Goal: Task Accomplishment & Management: Manage account settings

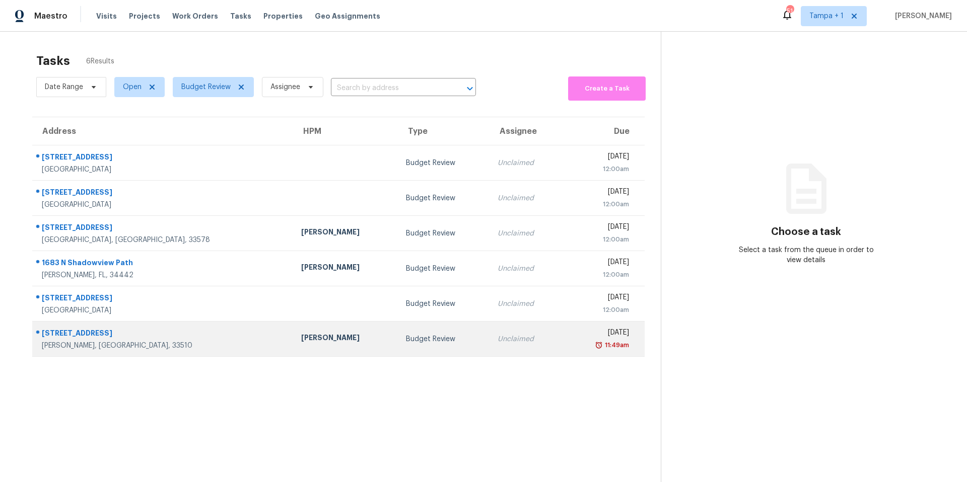
click at [293, 346] on td "[PERSON_NAME]" at bounding box center [345, 339] width 105 height 35
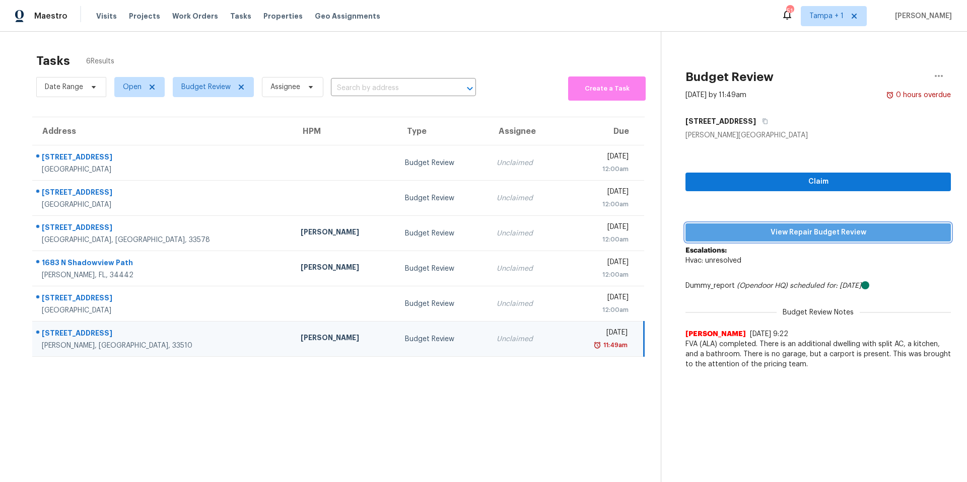
click at [769, 232] on span "View Repair Budget Review" at bounding box center [817, 233] width 249 height 13
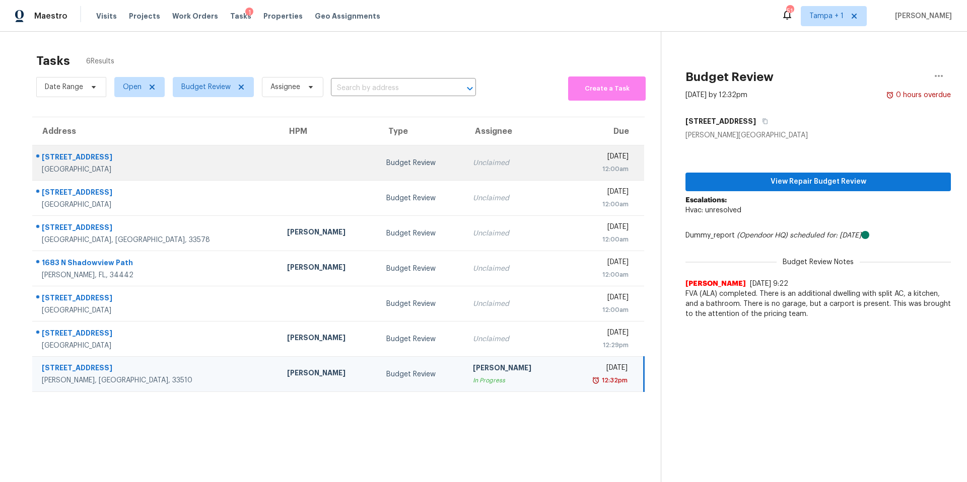
click at [279, 171] on td at bounding box center [328, 163] width 99 height 35
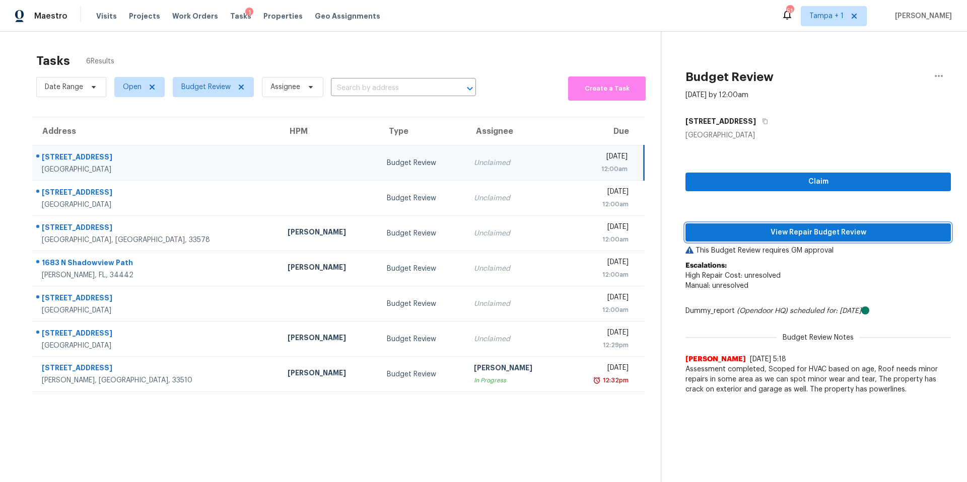
click at [745, 235] on span "View Repair Budget Review" at bounding box center [817, 233] width 249 height 13
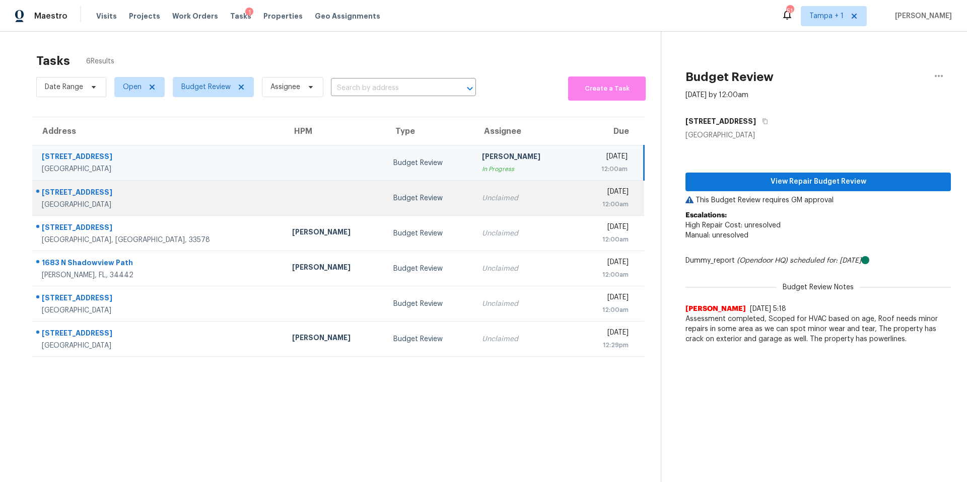
click at [284, 186] on td at bounding box center [334, 198] width 101 height 35
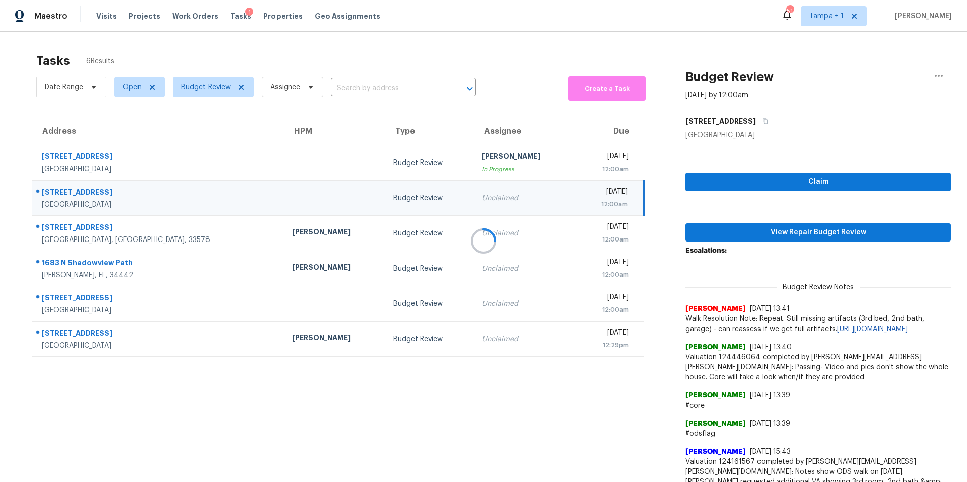
click at [800, 233] on div at bounding box center [483, 241] width 967 height 482
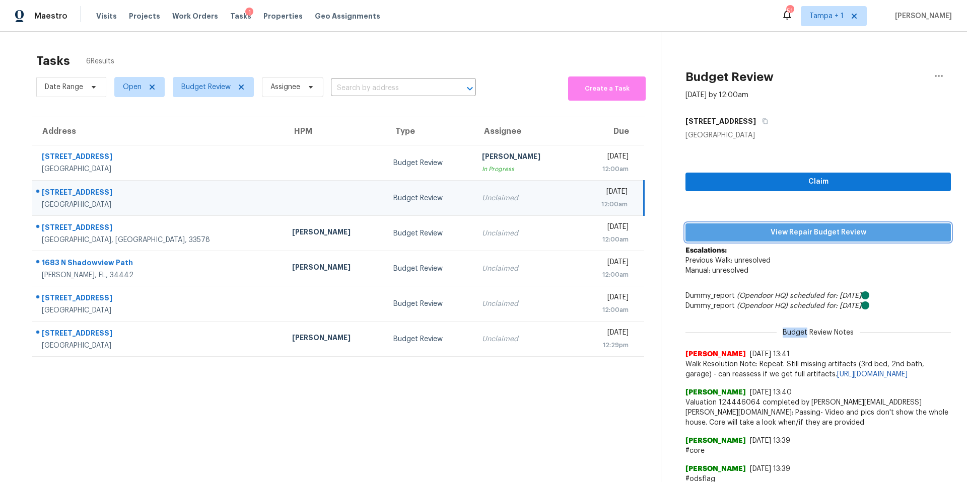
click at [800, 232] on span "View Repair Budget Review" at bounding box center [817, 233] width 249 height 13
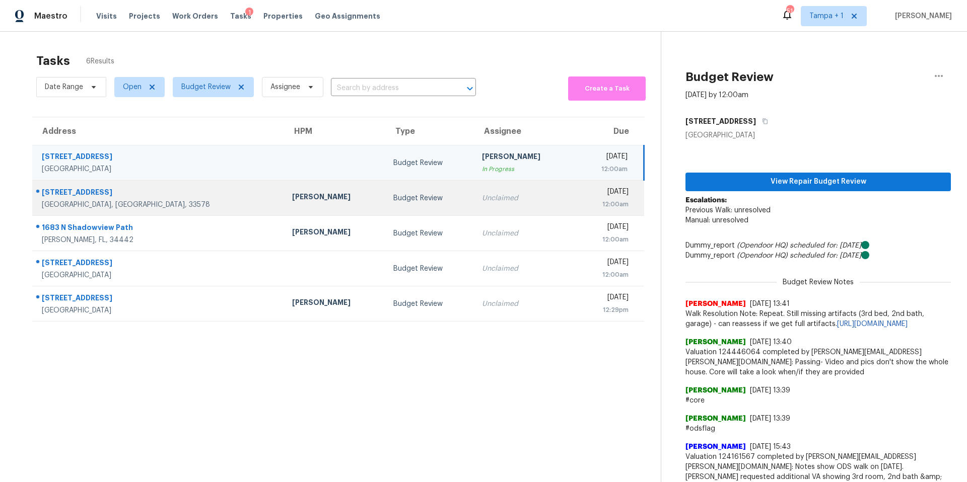
click at [385, 183] on td "Budget Review" at bounding box center [429, 198] width 89 height 35
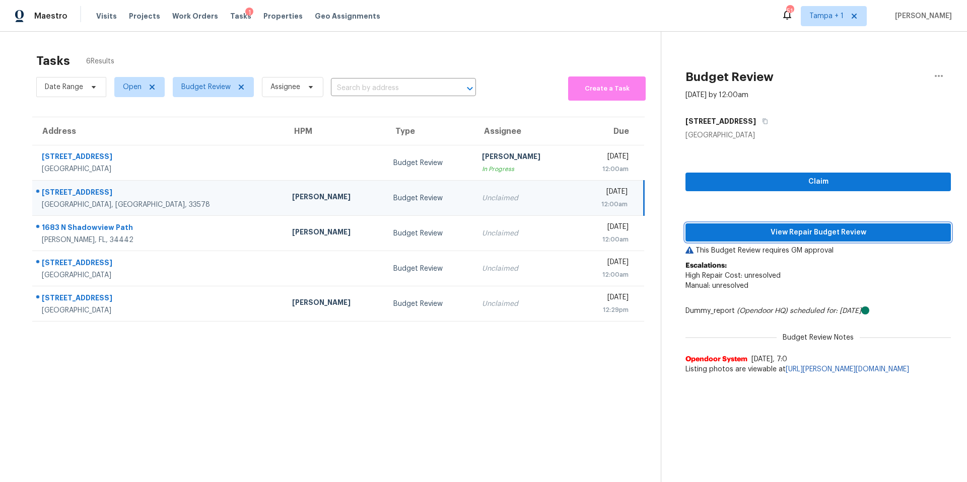
click at [743, 229] on span "View Repair Budget Review" at bounding box center [817, 233] width 249 height 13
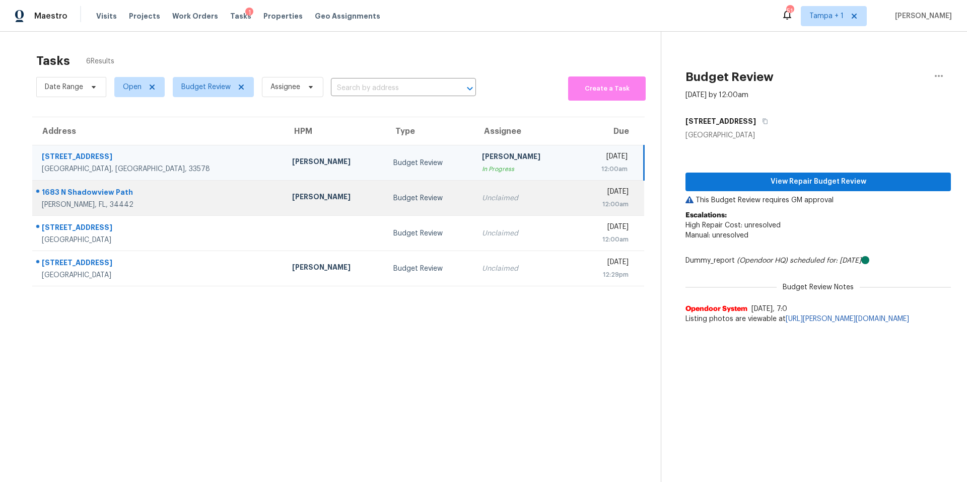
click at [385, 207] on td "Budget Review" at bounding box center [429, 198] width 89 height 35
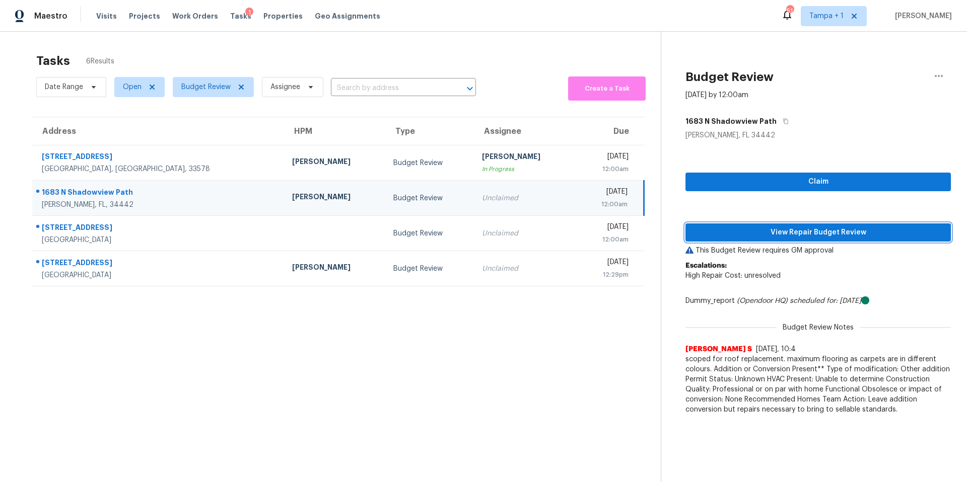
click at [703, 228] on span "View Repair Budget Review" at bounding box center [817, 233] width 249 height 13
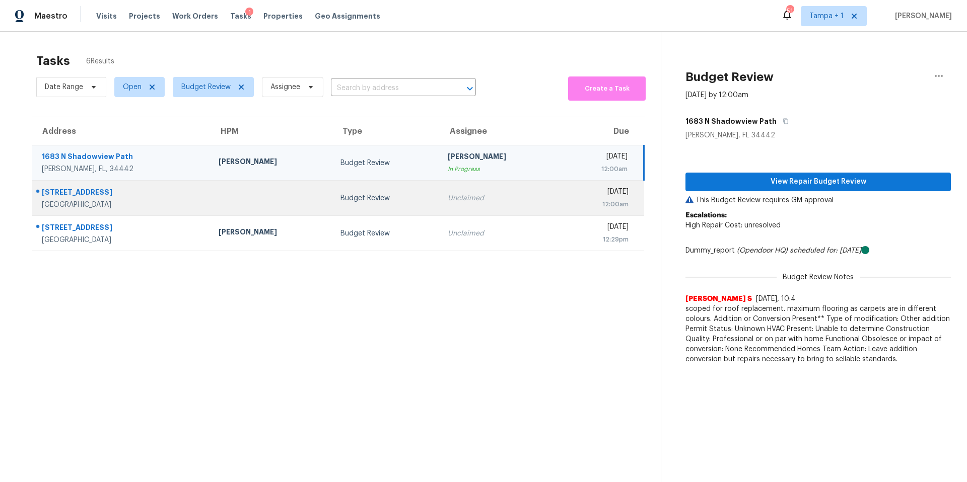
click at [233, 191] on td at bounding box center [271, 198] width 122 height 35
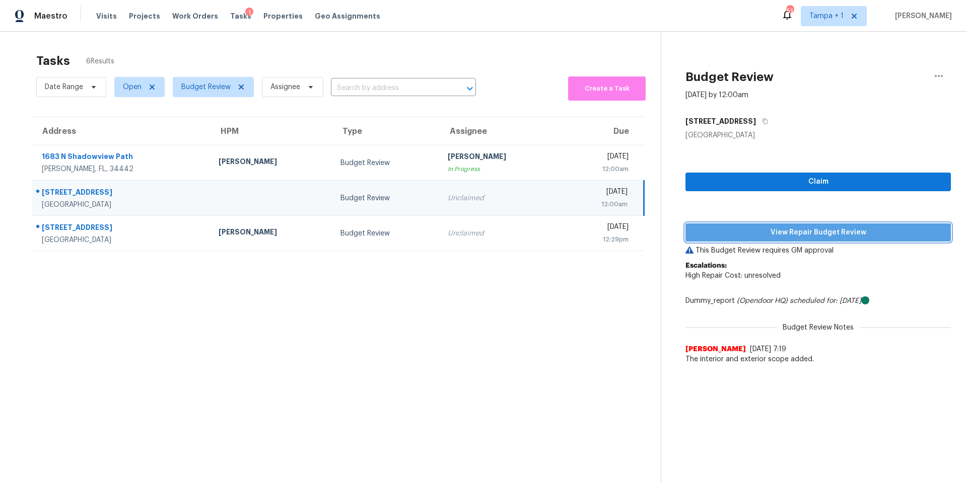
click at [738, 233] on span "View Repair Budget Review" at bounding box center [817, 233] width 249 height 13
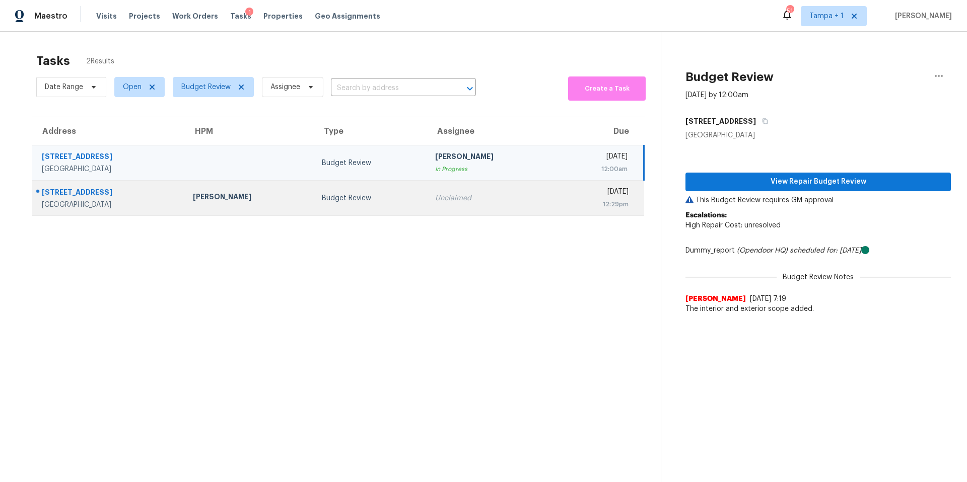
click at [322, 197] on div "Budget Review" at bounding box center [370, 198] width 97 height 10
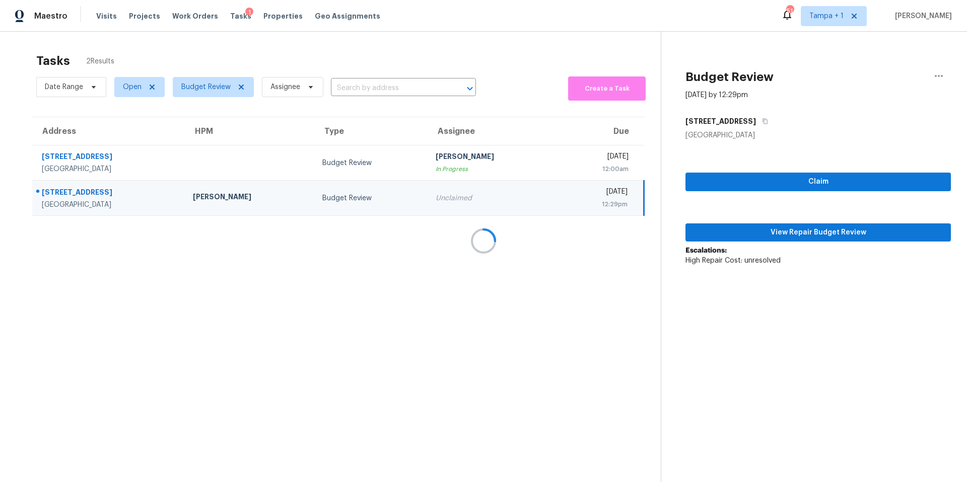
click at [728, 236] on div at bounding box center [483, 241] width 967 height 482
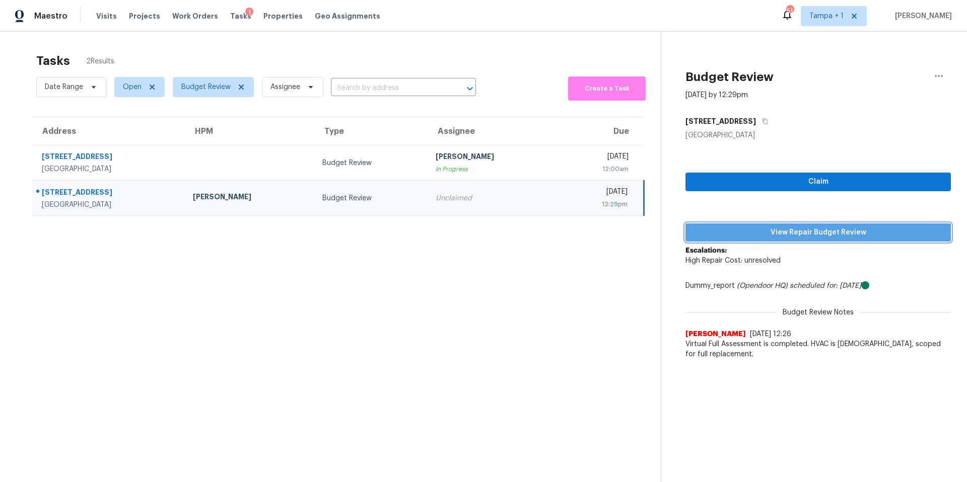
click at [728, 236] on span "View Repair Budget Review" at bounding box center [817, 233] width 249 height 13
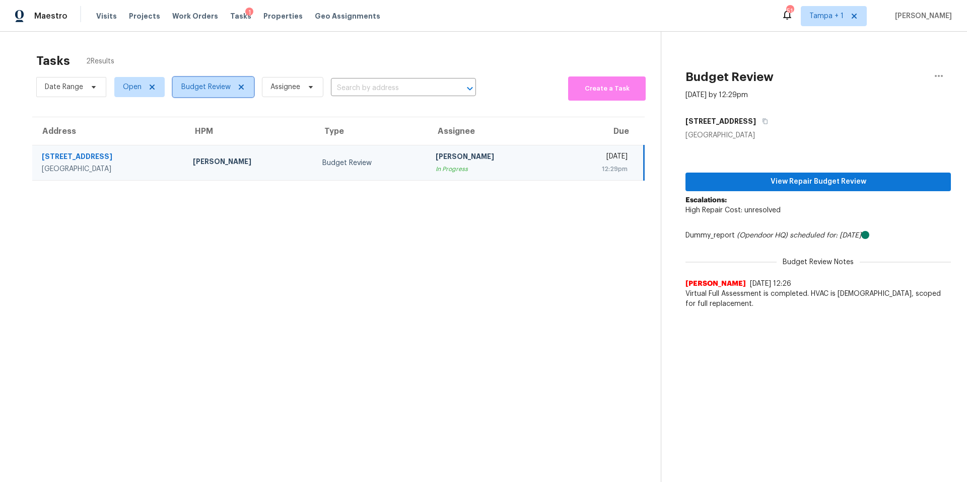
click at [211, 89] on span "Budget Review" at bounding box center [205, 87] width 49 height 10
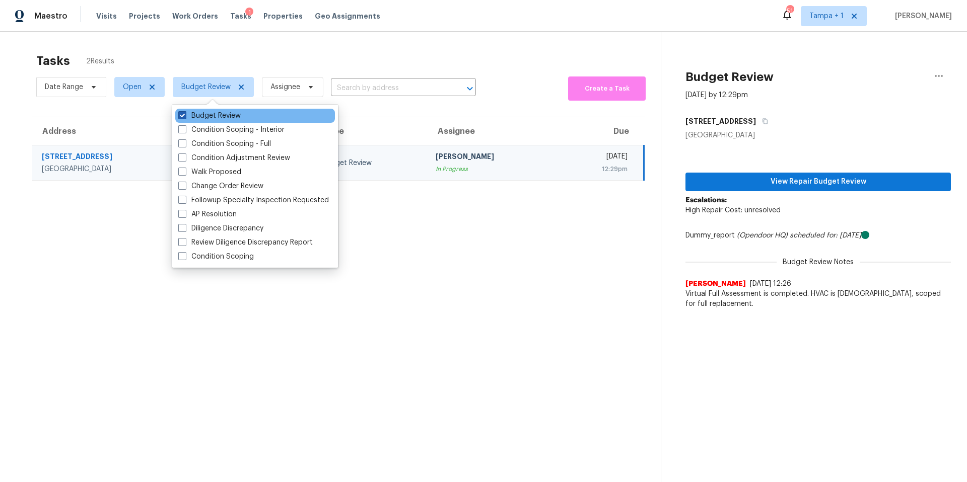
click at [203, 114] on label "Budget Review" at bounding box center [209, 116] width 62 height 10
click at [185, 114] on input "Budget Review" at bounding box center [181, 114] width 7 height 7
checkbox input "false"
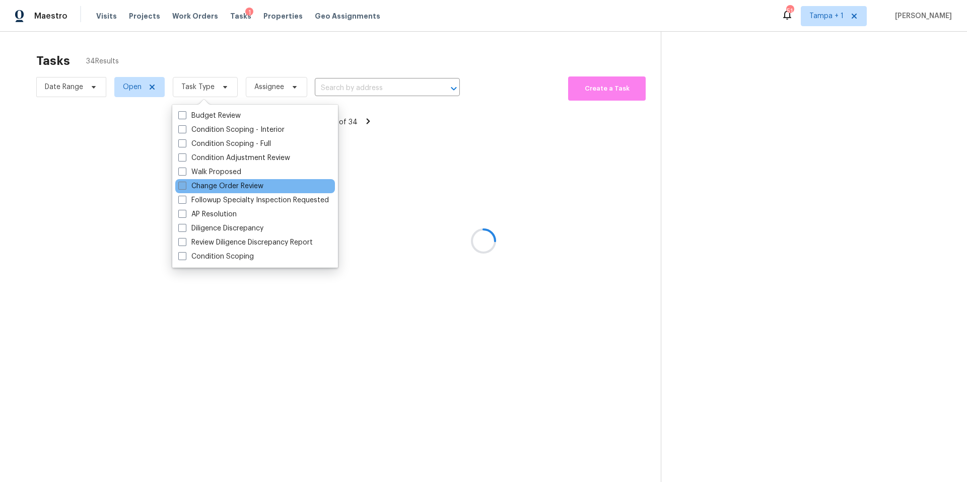
click at [221, 183] on label "Change Order Review" at bounding box center [220, 186] width 85 height 10
click at [185, 183] on input "Change Order Review" at bounding box center [181, 184] width 7 height 7
checkbox input "true"
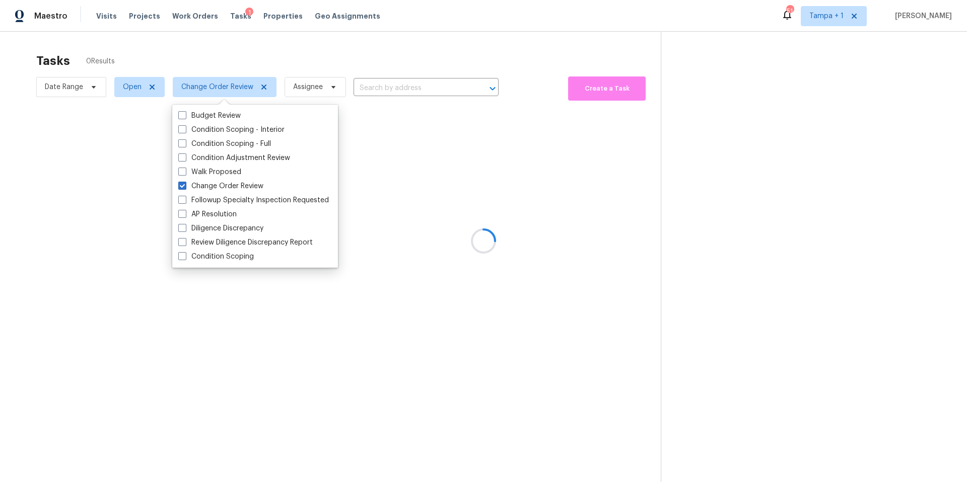
click at [321, 64] on div at bounding box center [483, 241] width 967 height 482
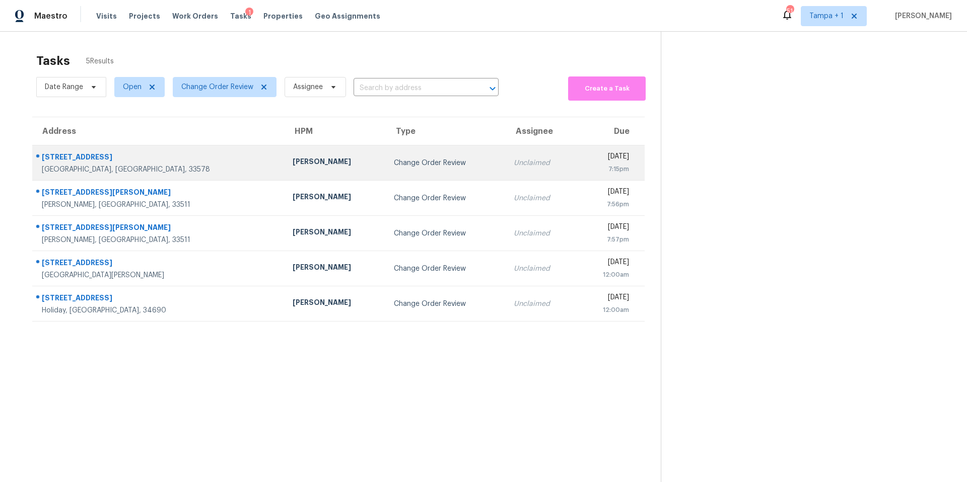
click at [293, 167] on div "[PERSON_NAME]" at bounding box center [335, 163] width 85 height 13
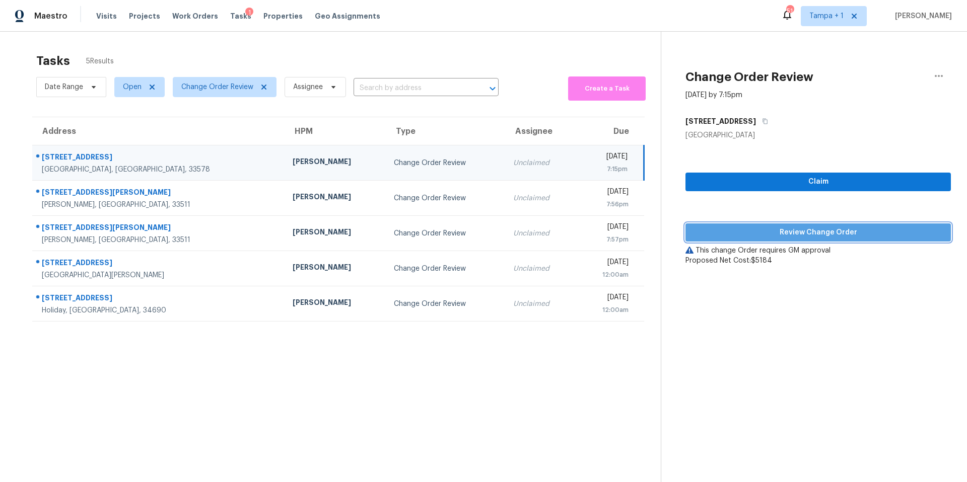
click at [780, 232] on span "Review Change Order" at bounding box center [817, 233] width 249 height 13
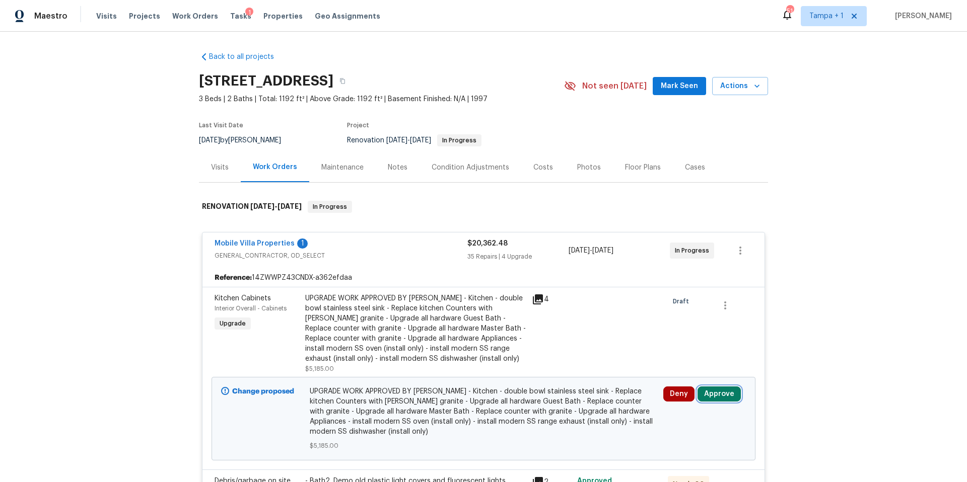
click at [725, 396] on button "Approve" at bounding box center [718, 394] width 43 height 15
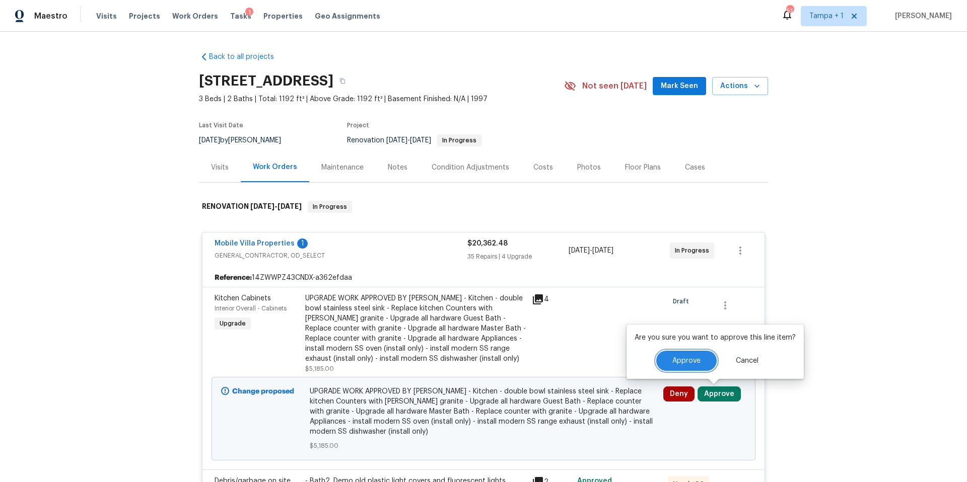
drag, startPoint x: 689, startPoint y: 363, endPoint x: 596, endPoint y: 362, distance: 93.2
click at [688, 363] on span "Approve" at bounding box center [686, 362] width 28 height 8
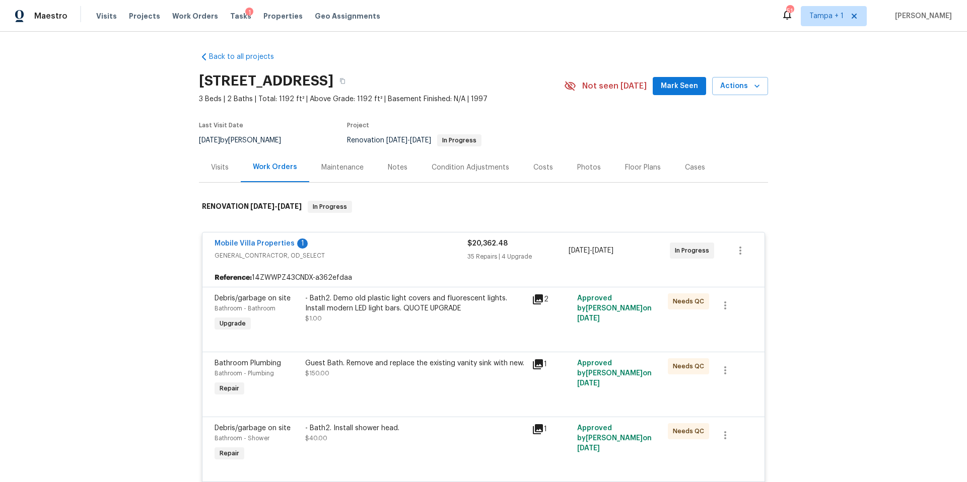
click at [536, 155] on div "Costs" at bounding box center [543, 168] width 44 height 30
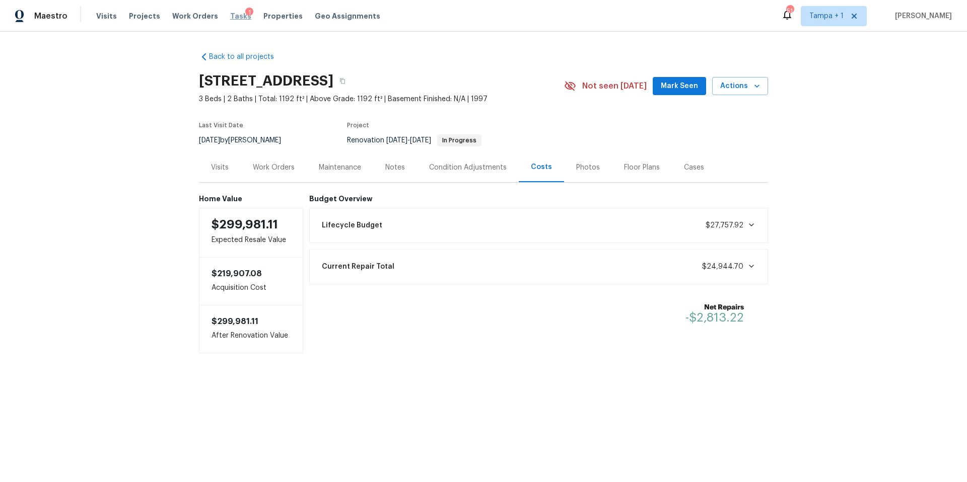
click at [232, 17] on span "Tasks" at bounding box center [240, 16] width 21 height 7
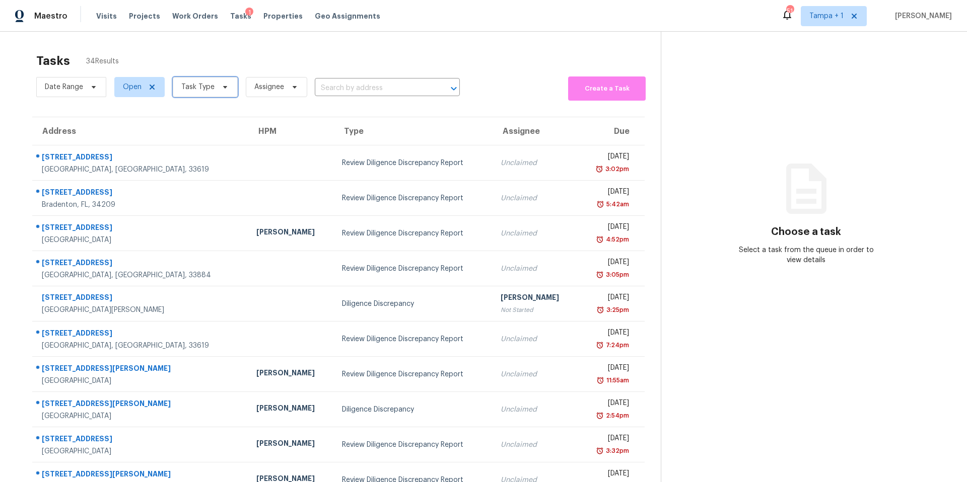
click at [208, 84] on span "Task Type" at bounding box center [197, 87] width 33 height 10
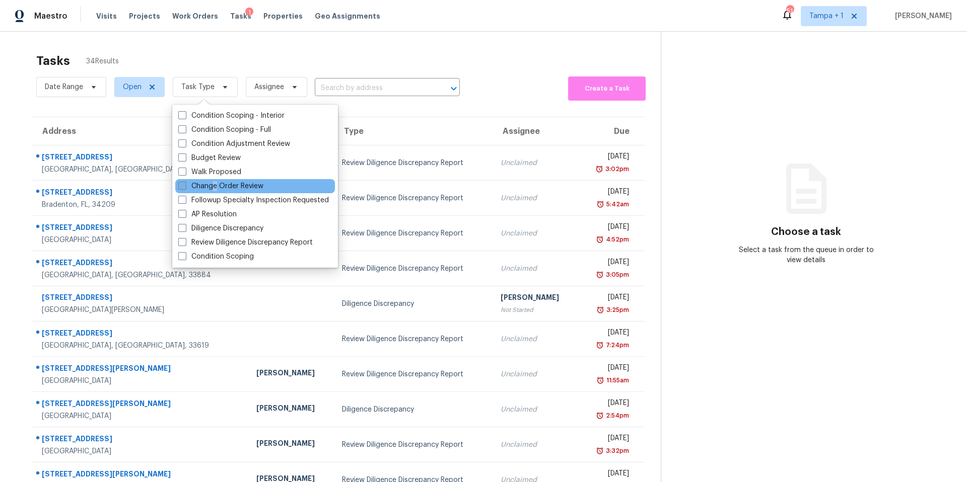
click at [216, 188] on label "Change Order Review" at bounding box center [220, 186] width 85 height 10
click at [190, 185] on label "Change Order Review" at bounding box center [220, 186] width 85 height 10
click at [185, 185] on input "Change Order Review" at bounding box center [181, 184] width 7 height 7
checkbox input "true"
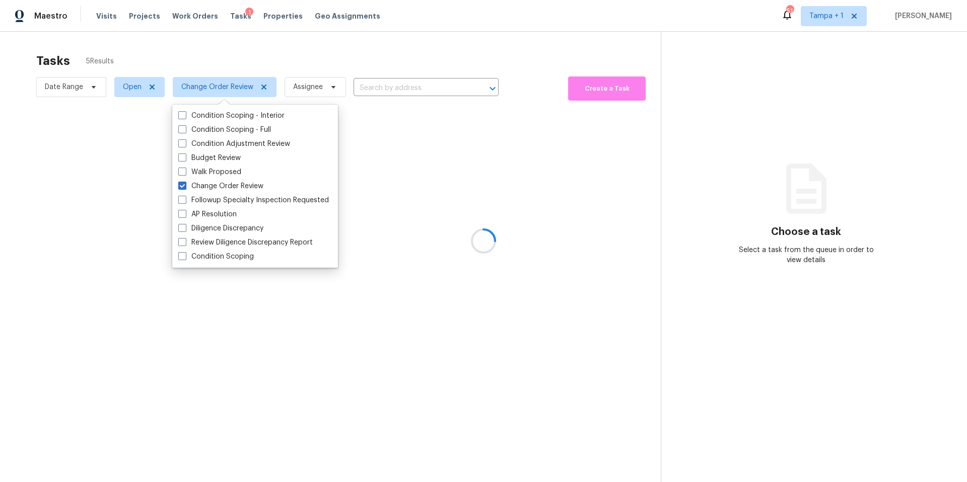
click at [371, 51] on div at bounding box center [483, 241] width 967 height 482
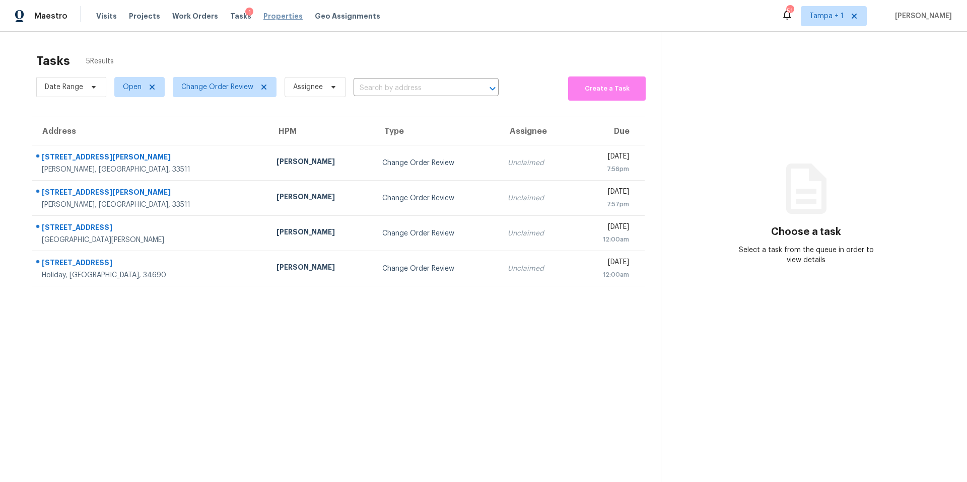
click at [268, 16] on span "Properties" at bounding box center [282, 16] width 39 height 10
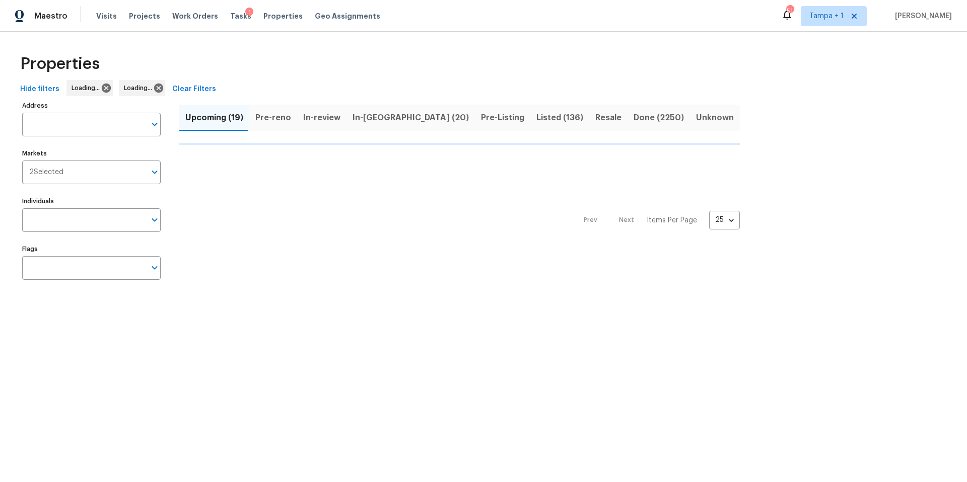
click at [96, 124] on input "Address" at bounding box center [83, 125] width 123 height 24
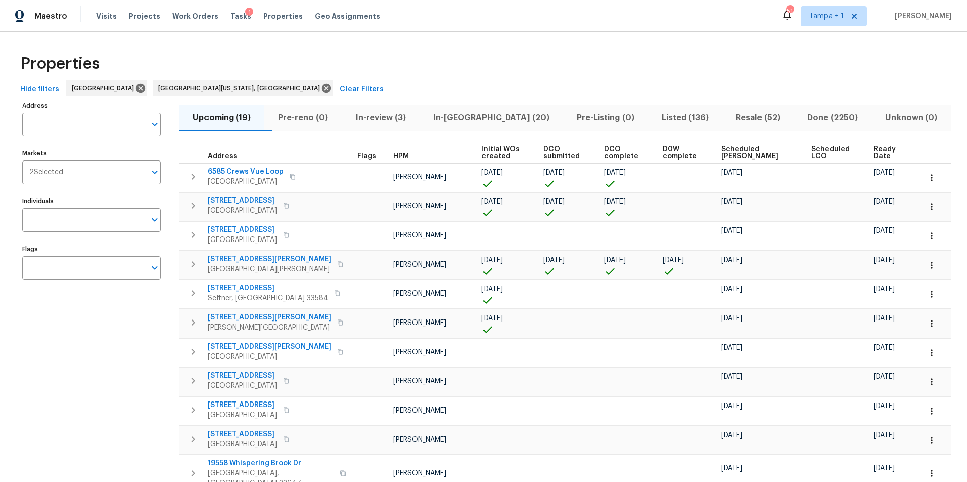
click at [96, 124] on input "Address" at bounding box center [83, 125] width 123 height 24
click at [231, 17] on span "Tasks" at bounding box center [240, 16] width 21 height 7
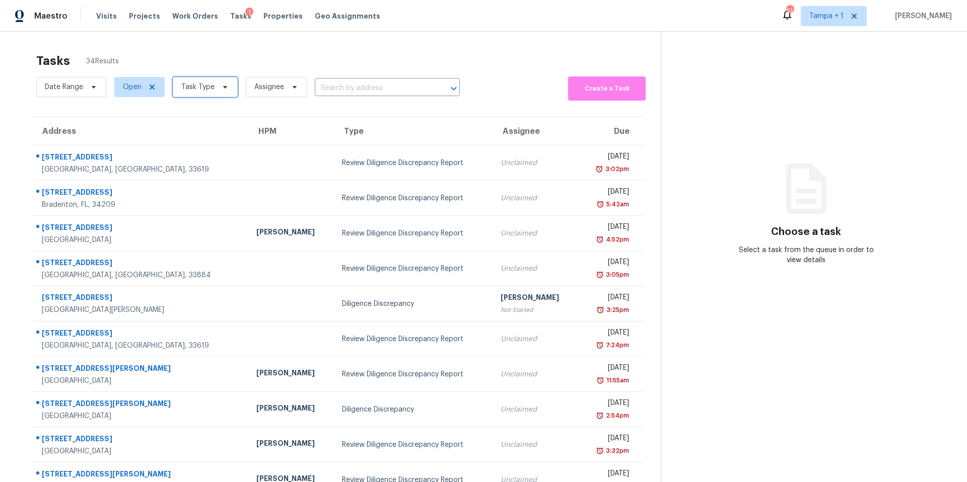
click at [213, 91] on span "Task Type" at bounding box center [205, 87] width 65 height 20
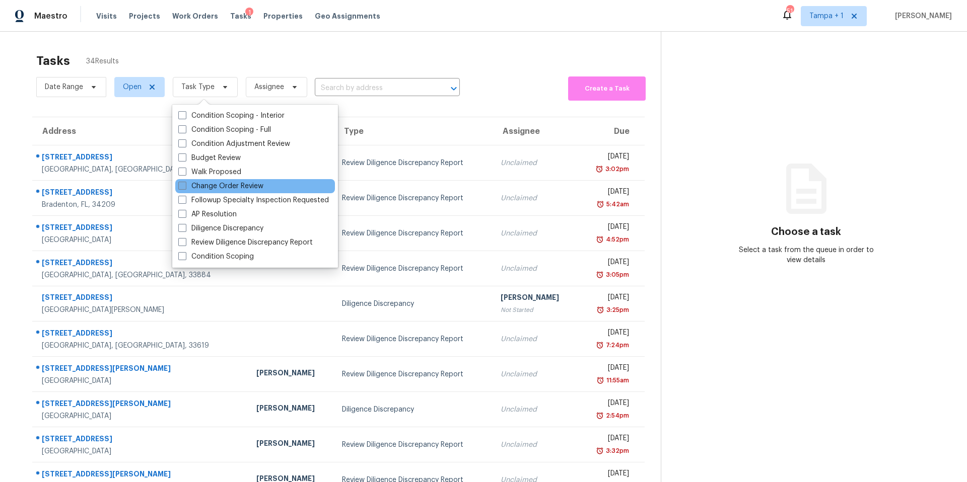
click at [227, 184] on label "Change Order Review" at bounding box center [220, 186] width 85 height 10
click at [185, 184] on input "Change Order Review" at bounding box center [181, 184] width 7 height 7
checkbox input "true"
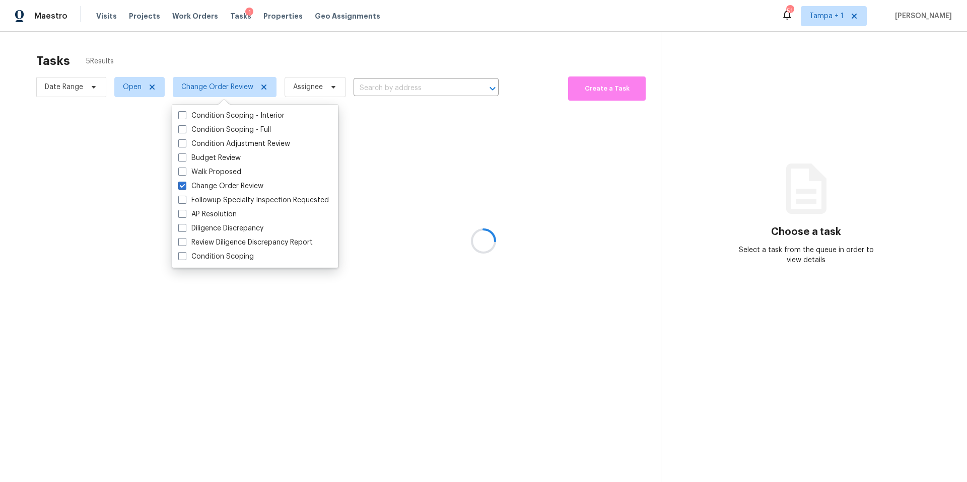
click at [325, 56] on div at bounding box center [483, 241] width 967 height 482
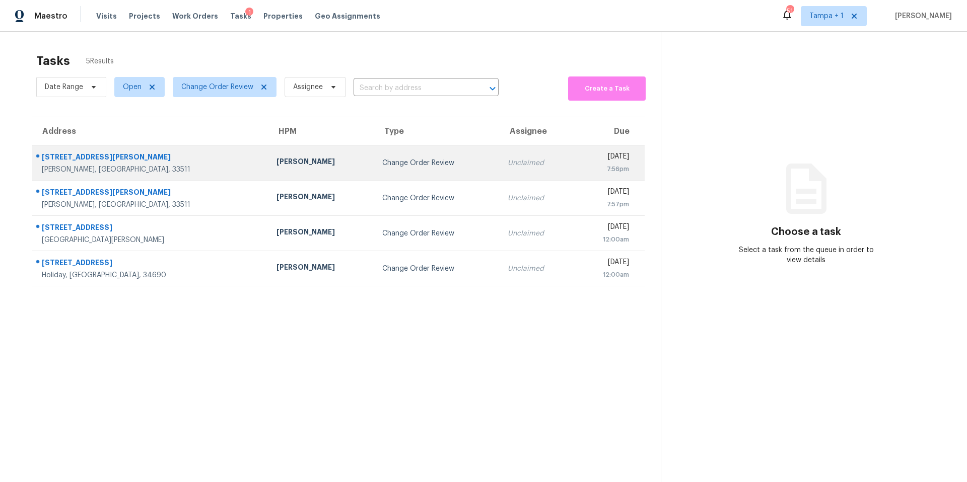
click at [284, 168] on td "[PERSON_NAME]" at bounding box center [321, 163] width 106 height 35
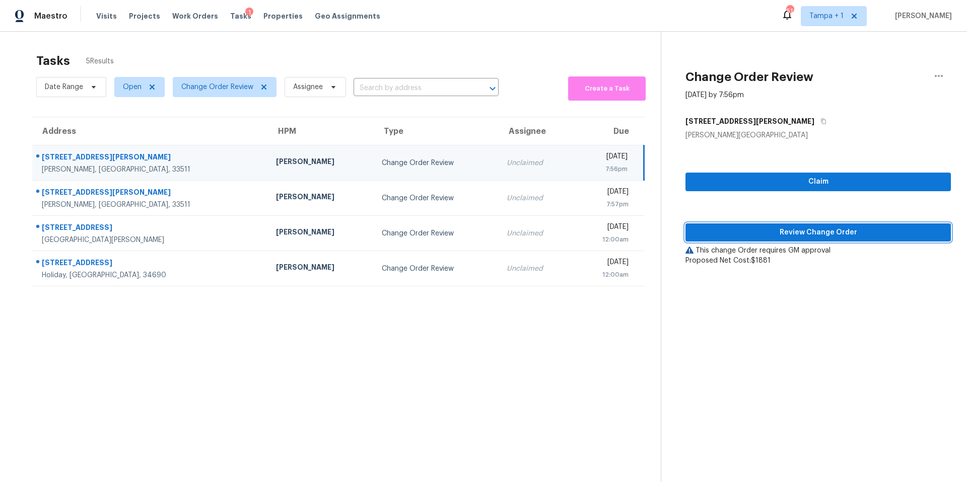
click at [767, 230] on span "Review Change Order" at bounding box center [817, 233] width 249 height 13
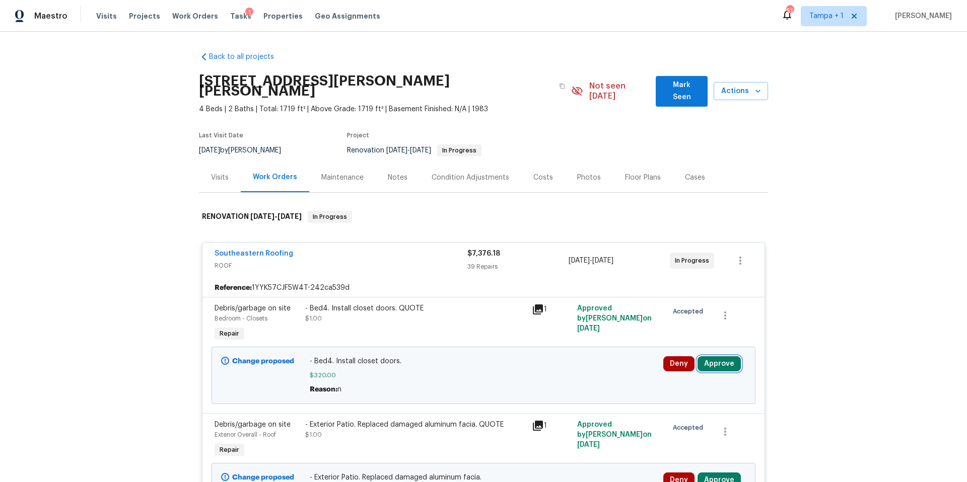
click at [718, 357] on button "Approve" at bounding box center [718, 364] width 43 height 15
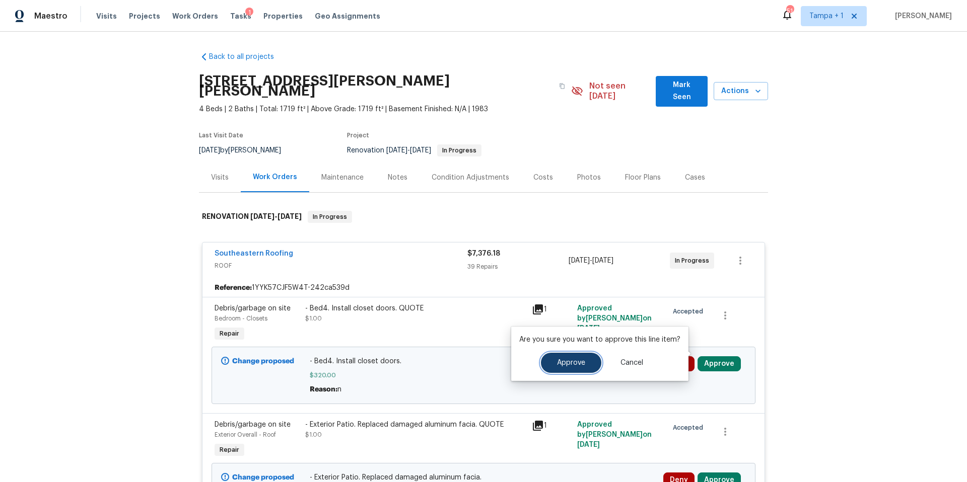
click at [567, 366] on span "Approve" at bounding box center [571, 364] width 28 height 8
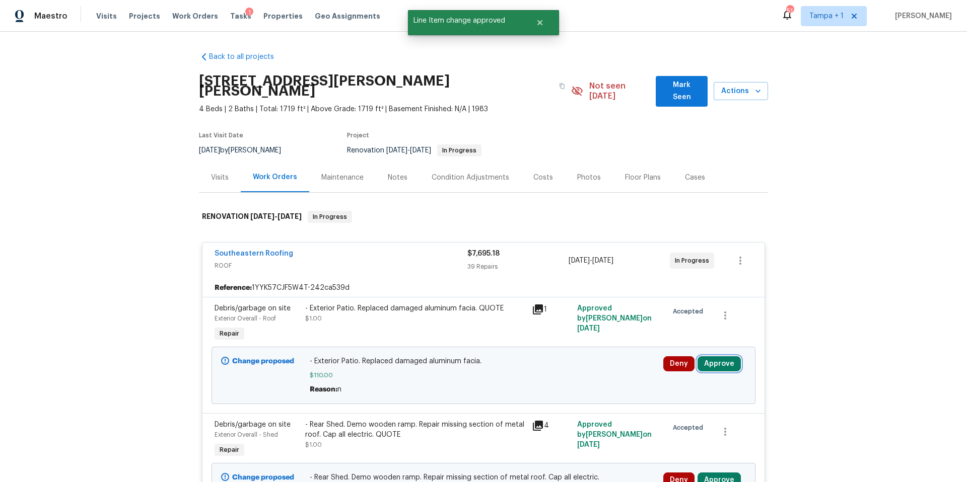
click at [726, 360] on button "Approve" at bounding box center [718, 364] width 43 height 15
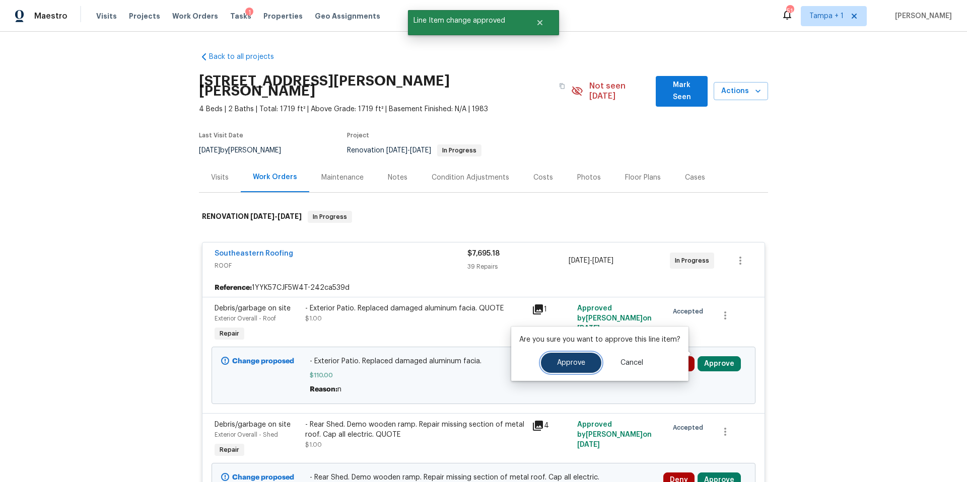
click at [576, 363] on span "Approve" at bounding box center [571, 364] width 28 height 8
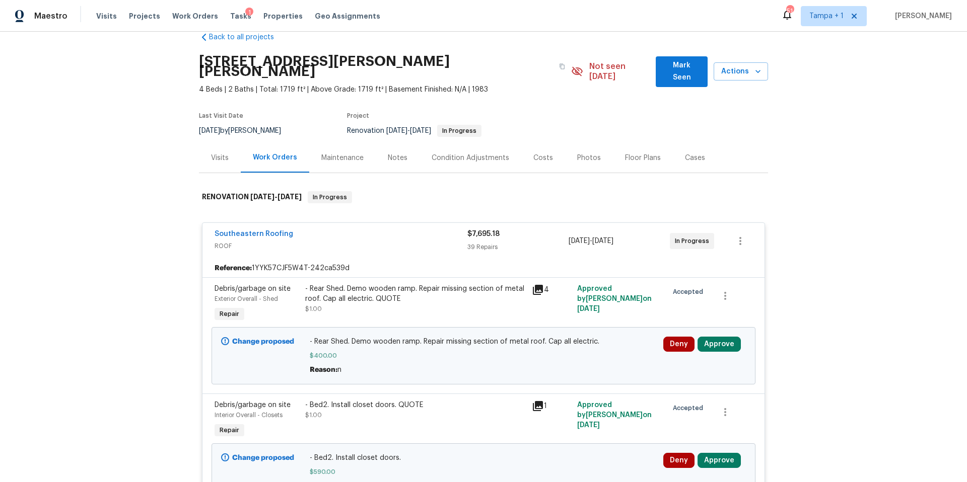
scroll to position [130, 0]
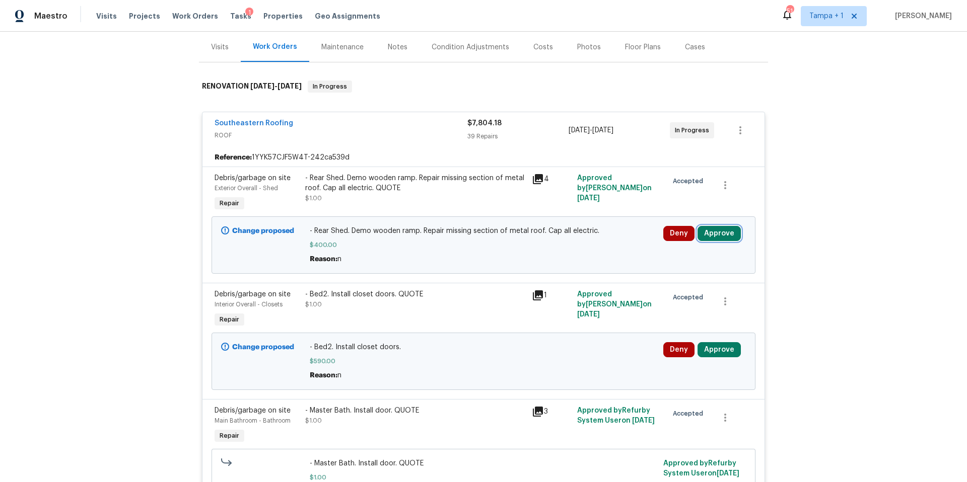
click at [709, 228] on button "Approve" at bounding box center [718, 233] width 43 height 15
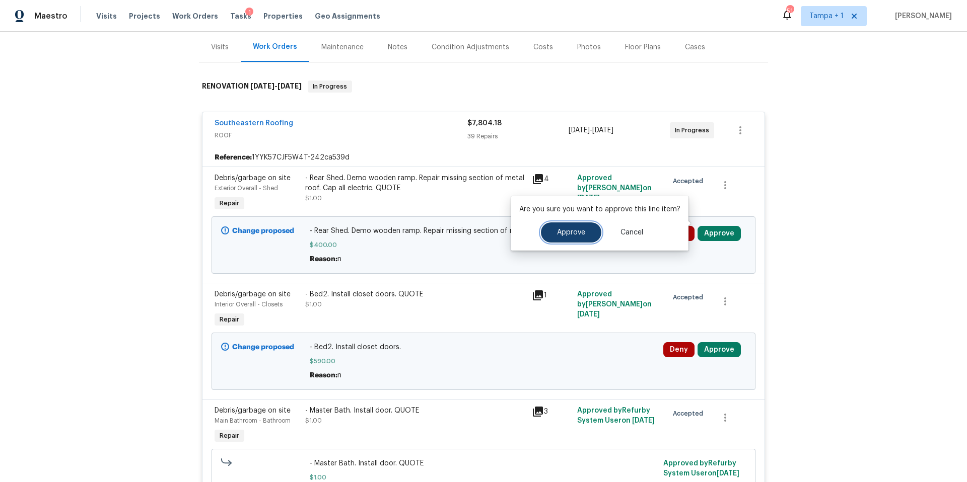
click at [582, 236] on span "Approve" at bounding box center [571, 233] width 28 height 8
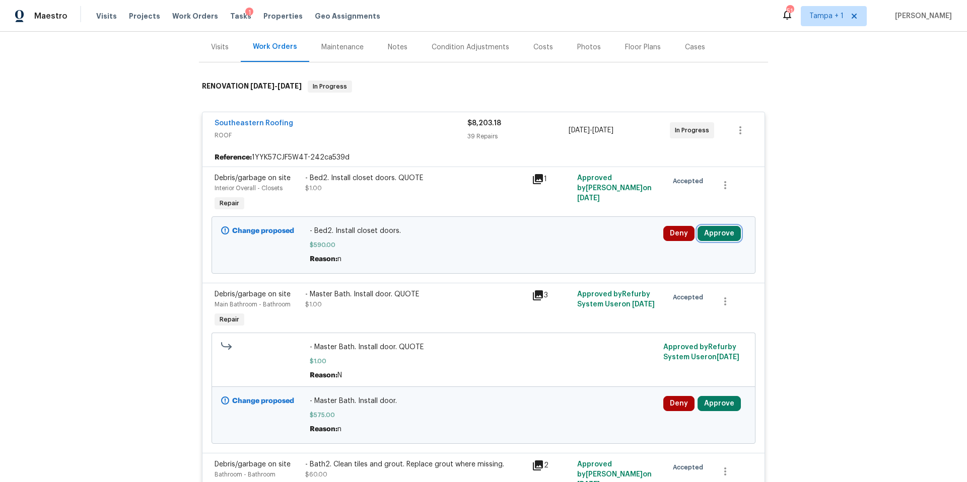
click at [728, 226] on button "Approve" at bounding box center [718, 233] width 43 height 15
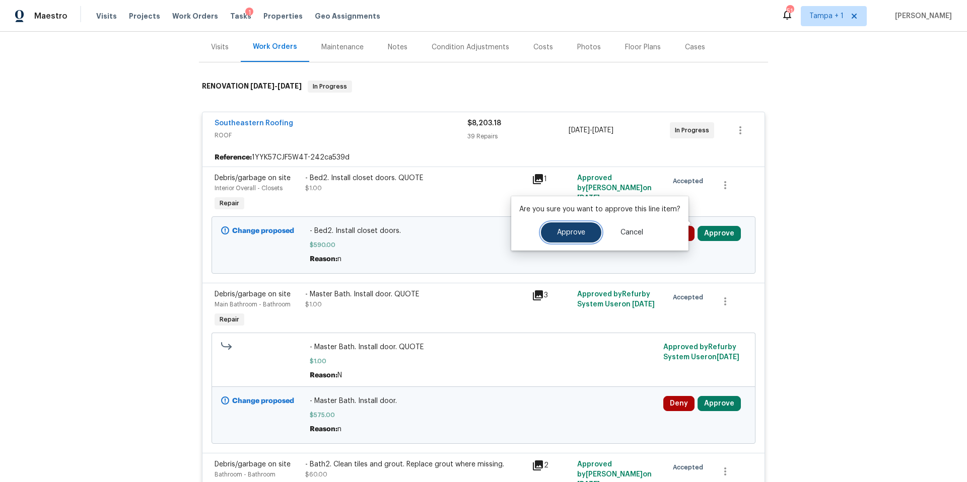
click at [587, 235] on button "Approve" at bounding box center [571, 233] width 60 height 20
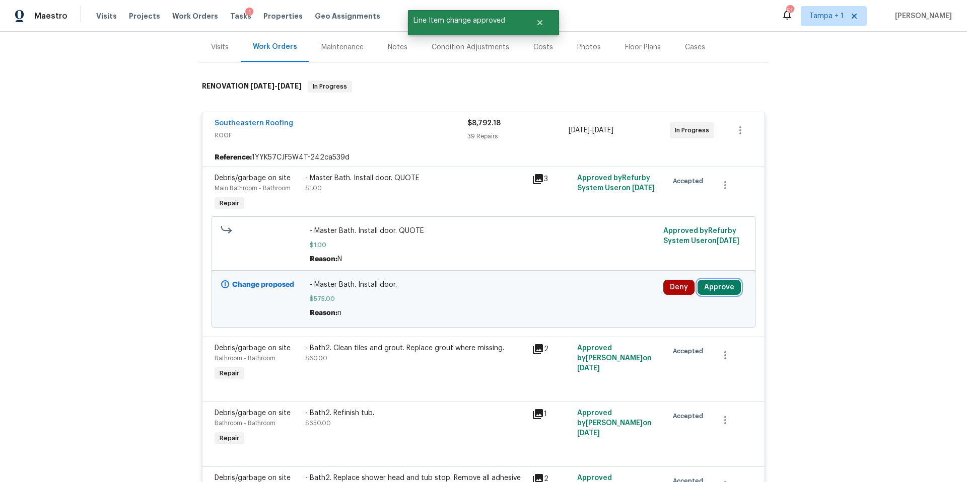
click at [723, 280] on button "Approve" at bounding box center [718, 287] width 43 height 15
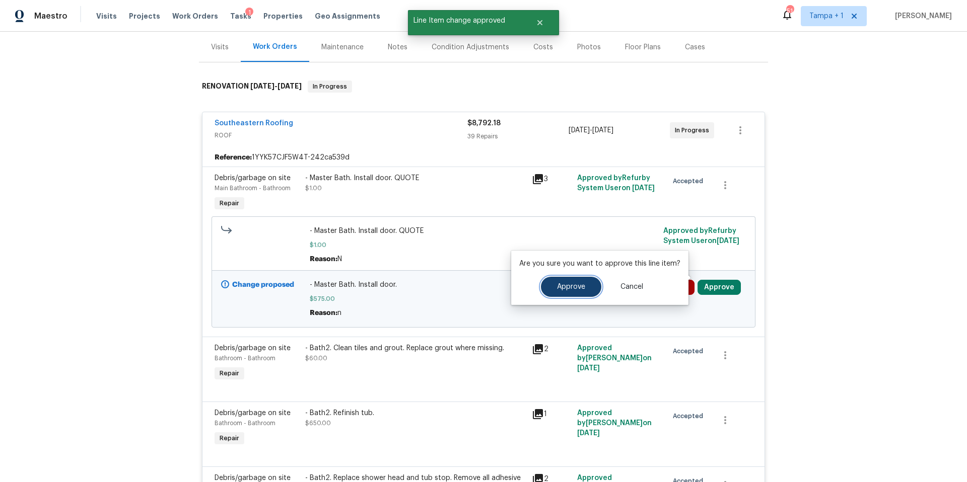
click at [566, 293] on button "Approve" at bounding box center [571, 287] width 60 height 20
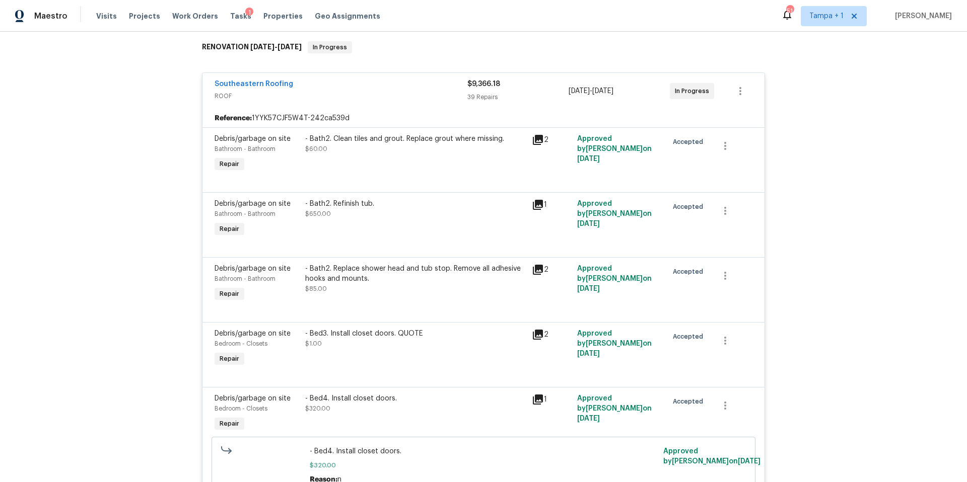
scroll to position [0, 0]
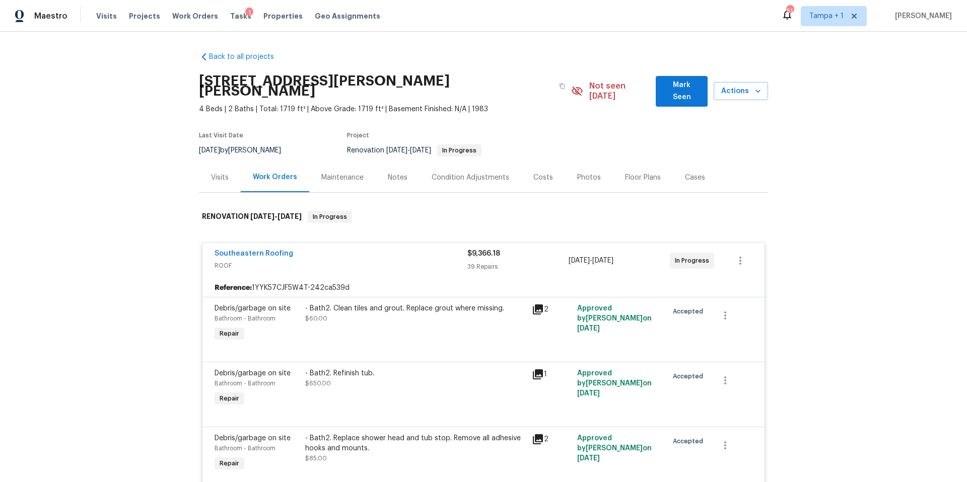
click at [539, 163] on div "Costs" at bounding box center [543, 178] width 44 height 30
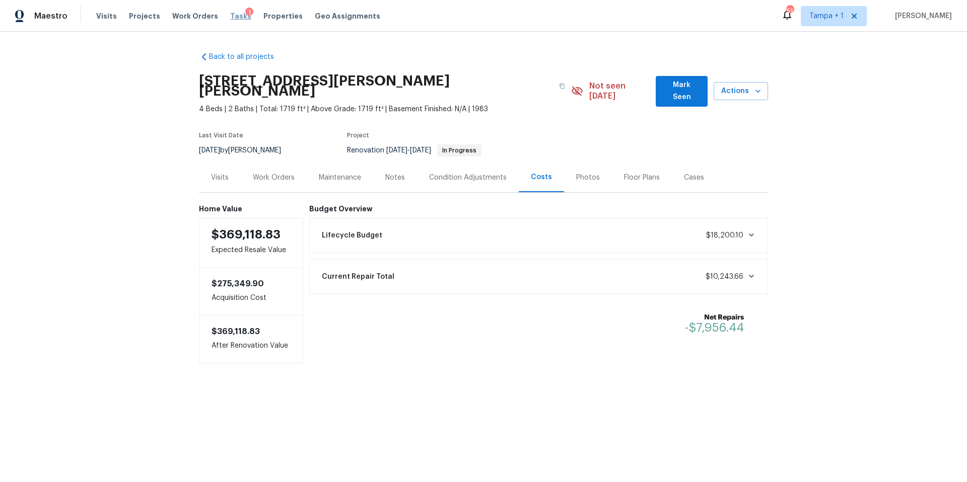
click at [230, 14] on span "Tasks" at bounding box center [240, 16] width 21 height 7
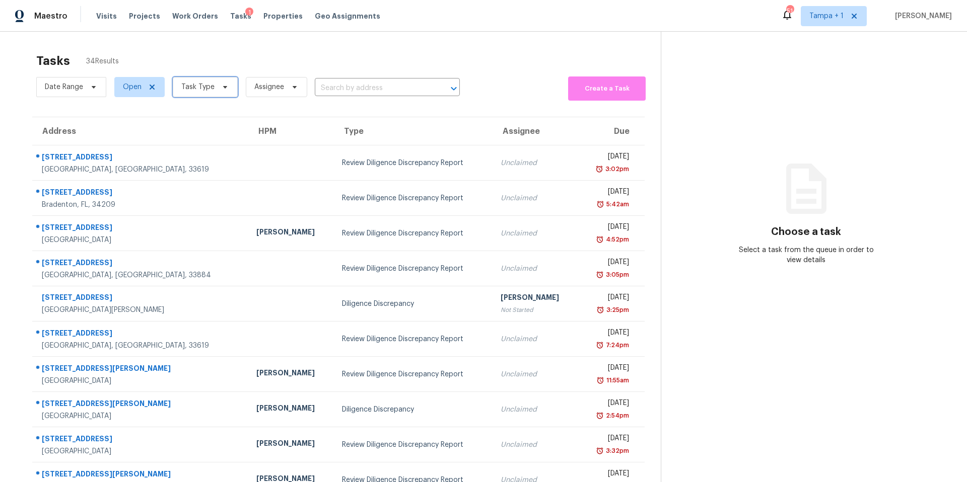
click at [211, 86] on span "Task Type" at bounding box center [197, 87] width 33 height 10
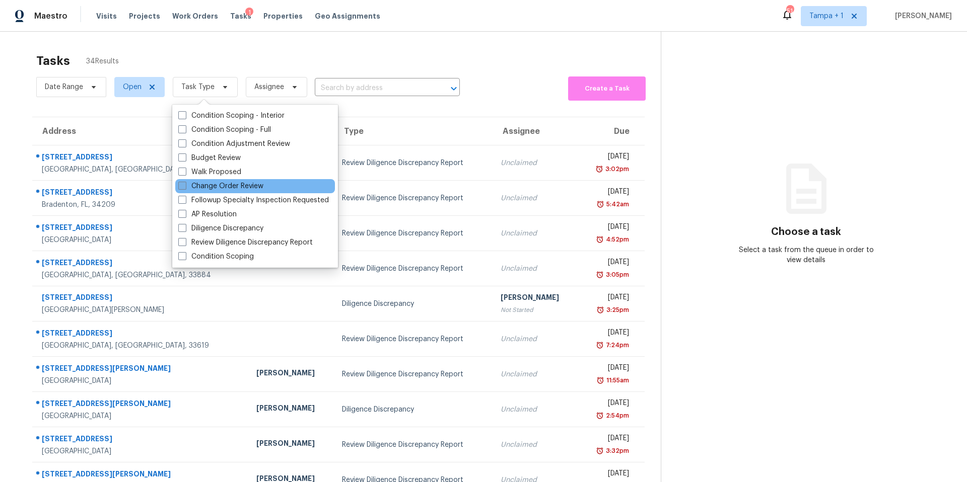
click at [201, 186] on label "Change Order Review" at bounding box center [220, 186] width 85 height 10
click at [185, 186] on input "Change Order Review" at bounding box center [181, 184] width 7 height 7
checkbox input "true"
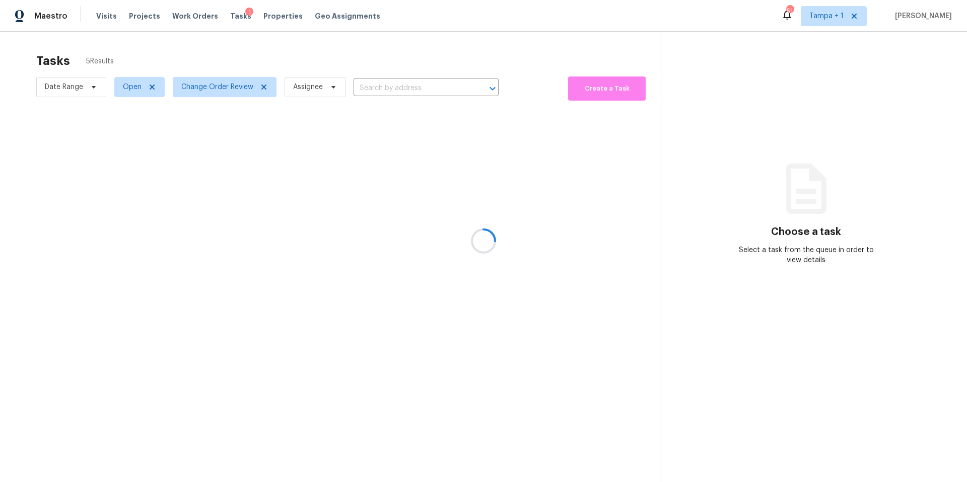
click at [322, 65] on div at bounding box center [483, 241] width 967 height 482
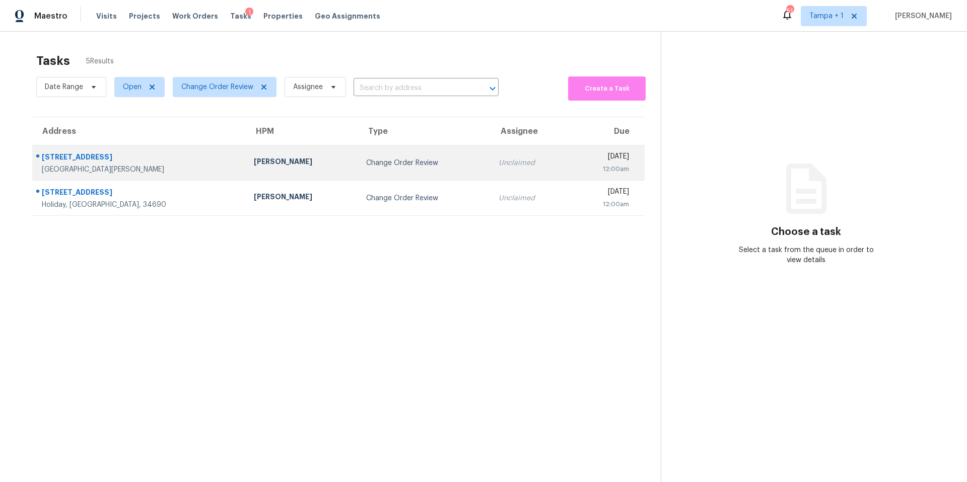
click at [254, 165] on div "[PERSON_NAME]" at bounding box center [302, 163] width 96 height 13
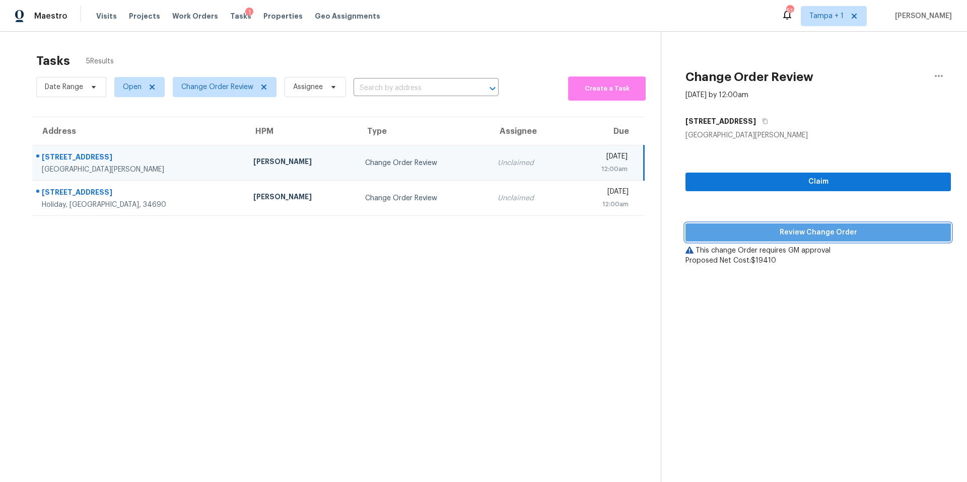
click at [815, 237] on span "Review Change Order" at bounding box center [817, 233] width 249 height 13
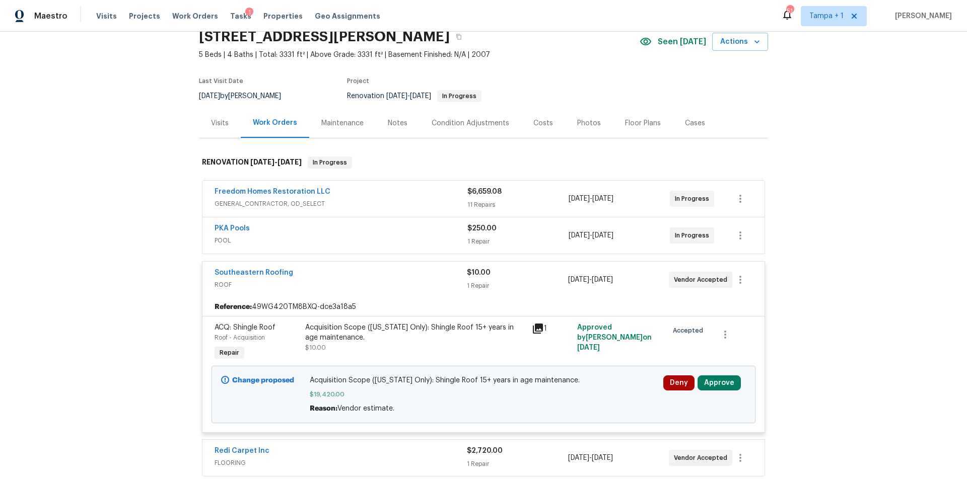
scroll to position [51, 0]
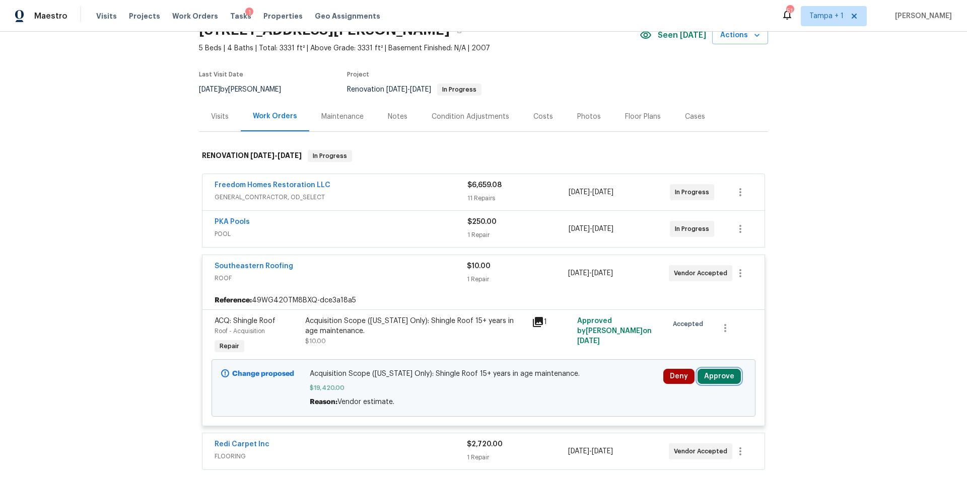
click at [725, 378] on button "Approve" at bounding box center [718, 376] width 43 height 15
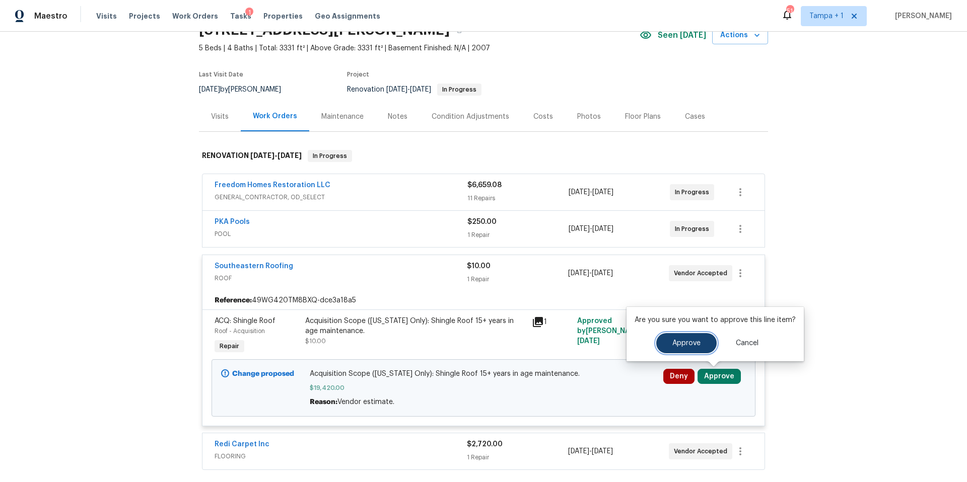
click at [676, 345] on span "Approve" at bounding box center [686, 344] width 28 height 8
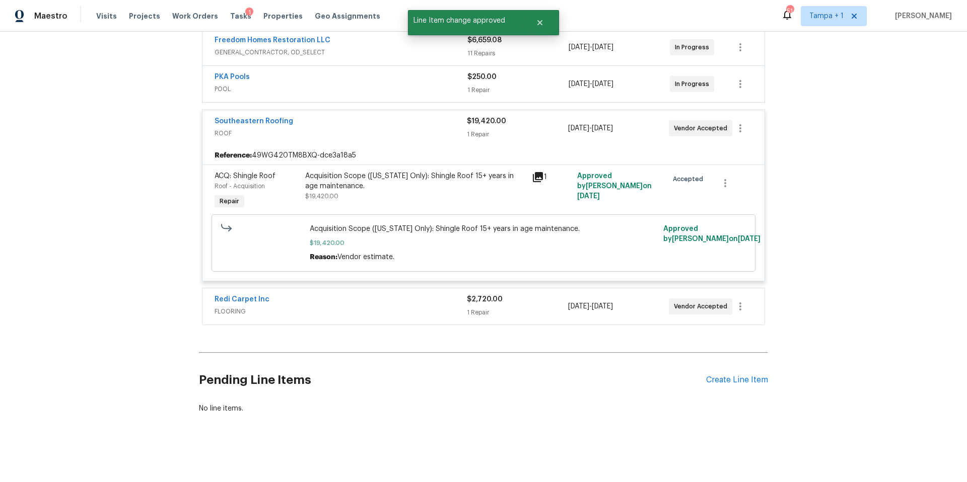
scroll to position [0, 0]
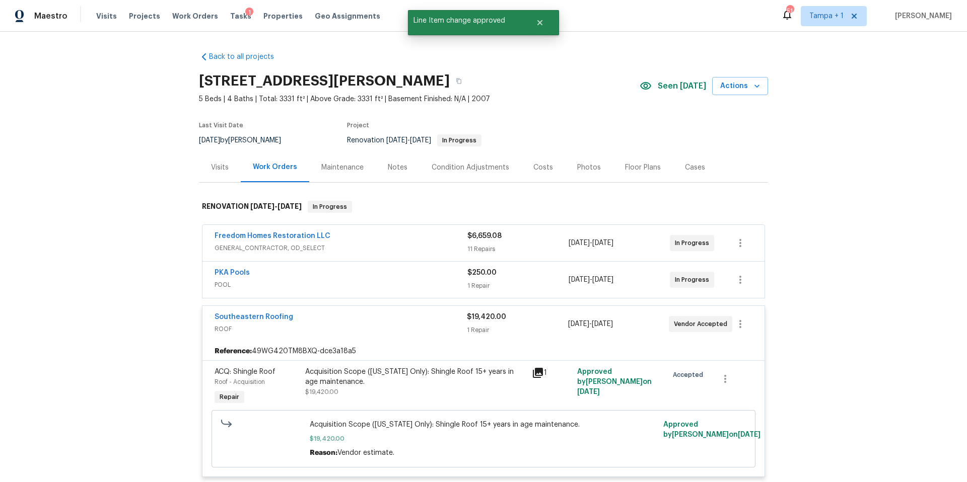
click at [531, 154] on div "Costs" at bounding box center [543, 168] width 44 height 30
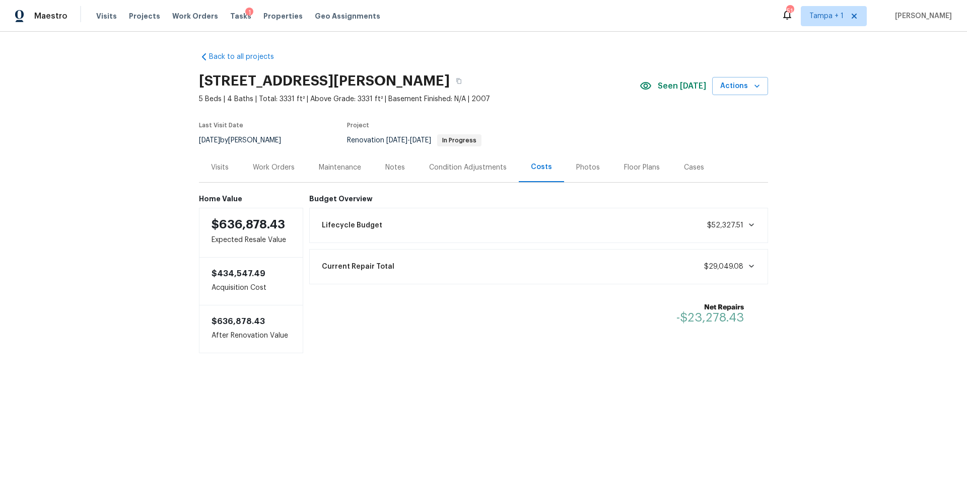
click at [264, 166] on div "Work Orders" at bounding box center [274, 168] width 42 height 10
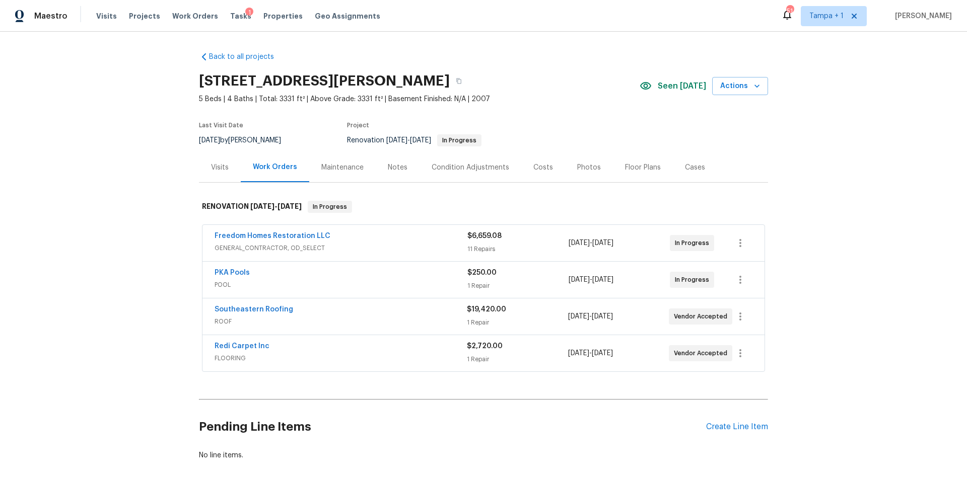
click at [521, 174] on div "Costs" at bounding box center [543, 168] width 44 height 30
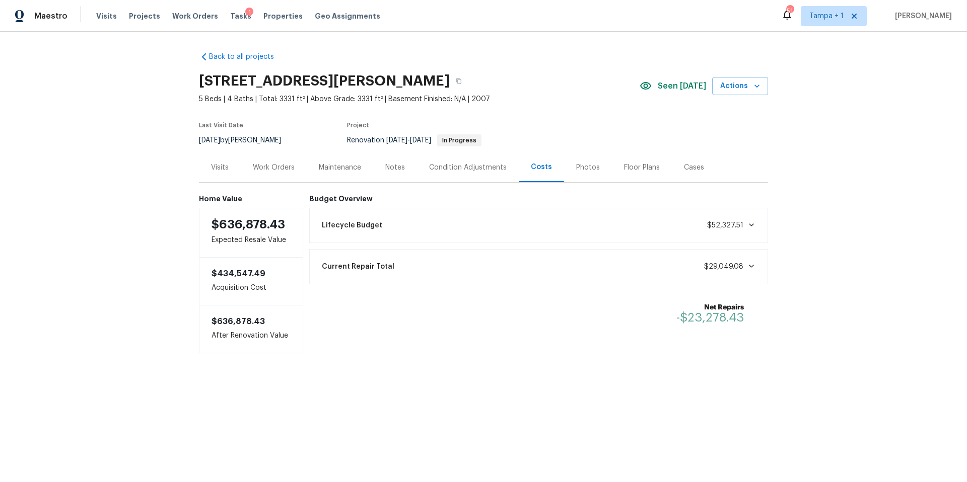
click at [255, 163] on div "Work Orders" at bounding box center [274, 168] width 42 height 10
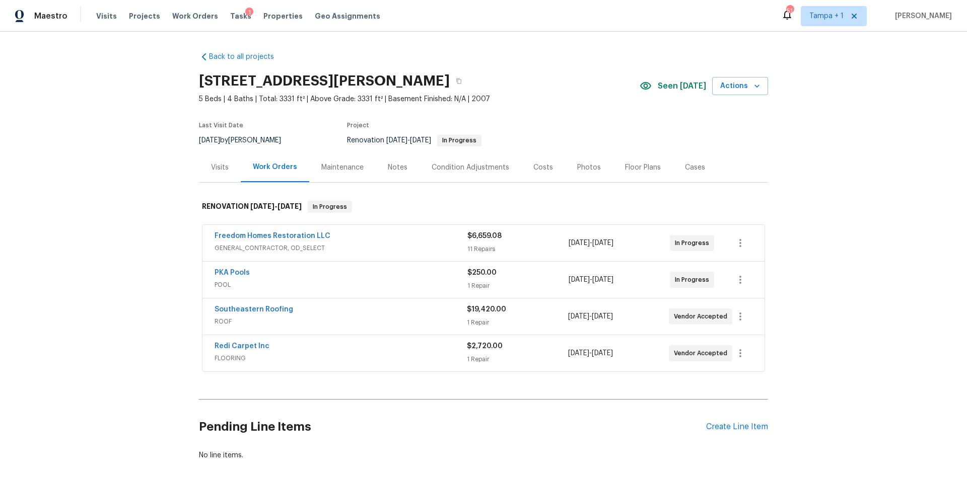
click at [218, 18] on div "Visits Projects Work Orders Tasks 1 Properties Geo Assignments" at bounding box center [244, 16] width 296 height 20
click at [434, 153] on div "Condition Adjustments" at bounding box center [470, 168] width 102 height 30
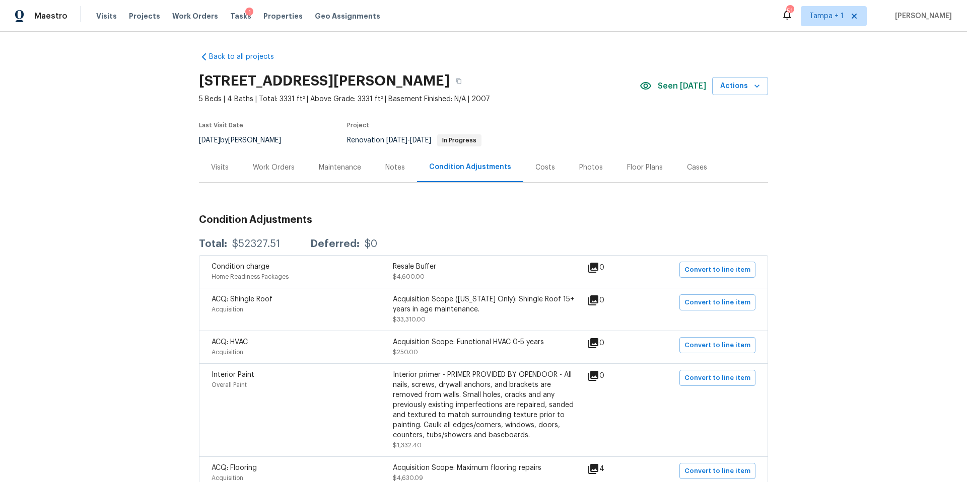
click at [254, 180] on div "Work Orders" at bounding box center [274, 168] width 66 height 30
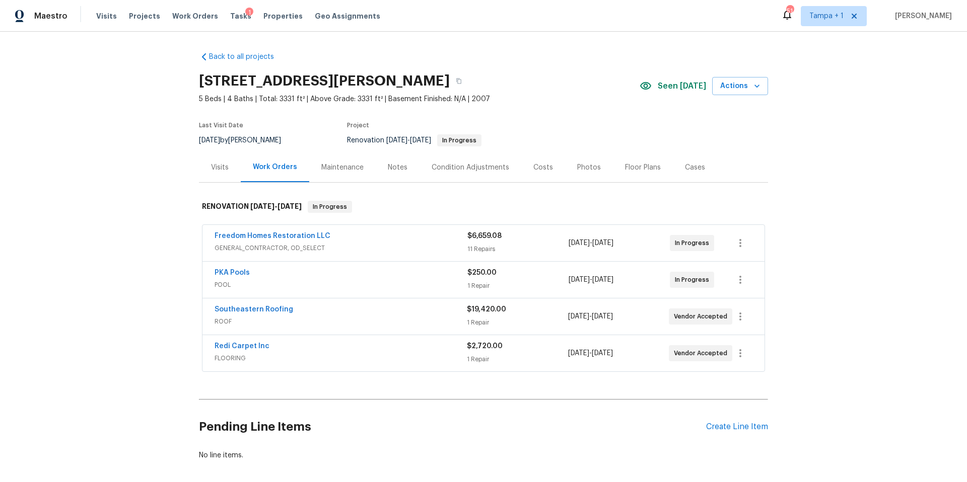
click at [285, 359] on span "FLOORING" at bounding box center [341, 358] width 252 height 10
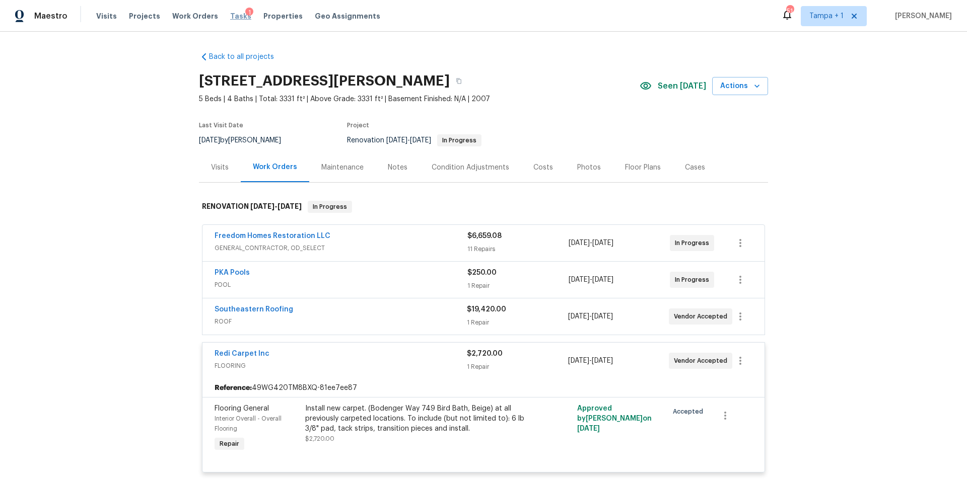
click at [230, 19] on span "Tasks" at bounding box center [240, 16] width 21 height 7
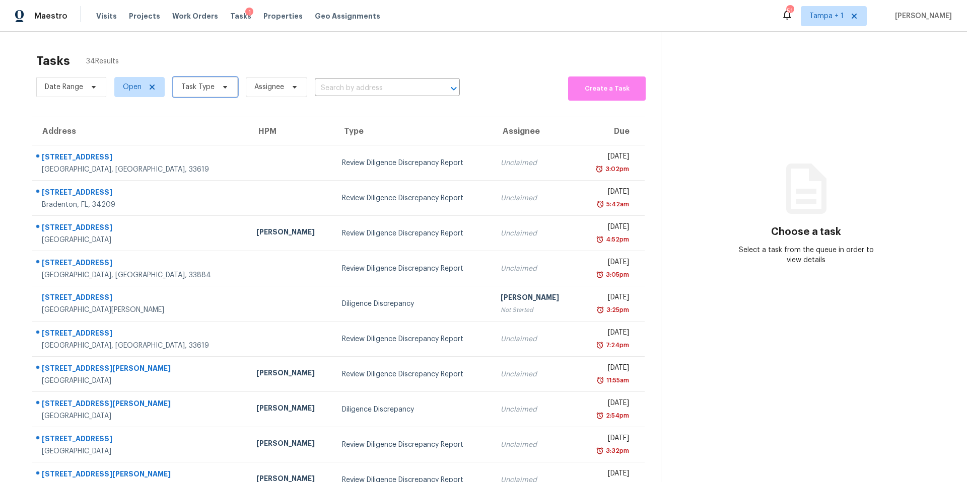
click at [201, 94] on span "Task Type" at bounding box center [205, 87] width 65 height 20
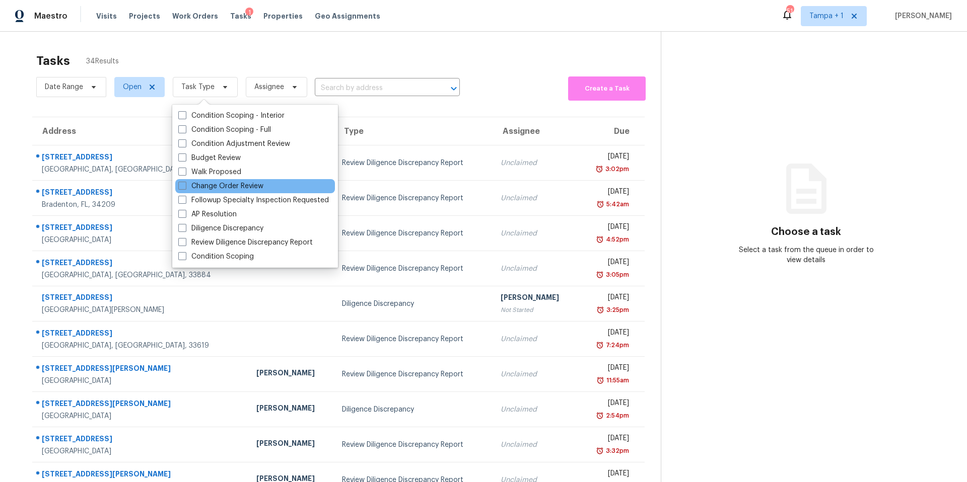
click at [208, 191] on div "Change Order Review" at bounding box center [255, 186] width 160 height 14
click at [192, 183] on label "Change Order Review" at bounding box center [220, 186] width 85 height 10
click at [185, 183] on input "Change Order Review" at bounding box center [181, 184] width 7 height 7
checkbox input "true"
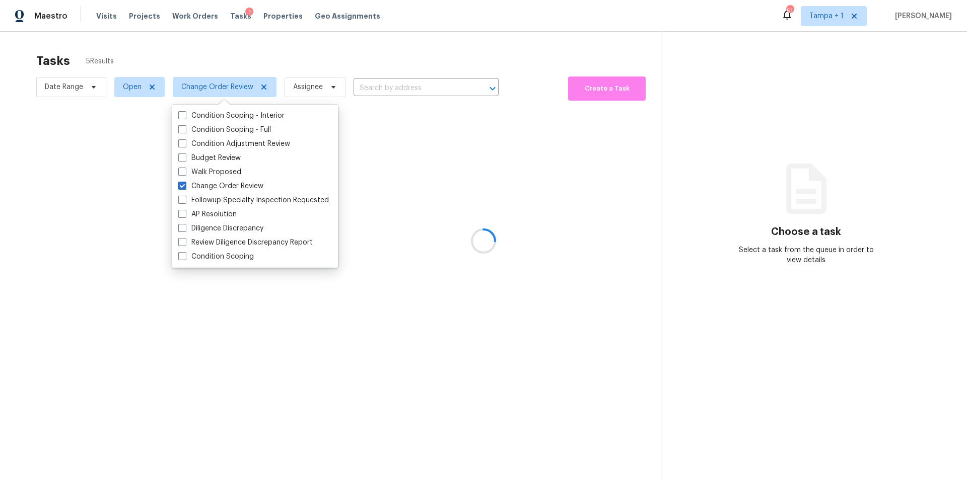
click at [325, 73] on div at bounding box center [483, 241] width 967 height 482
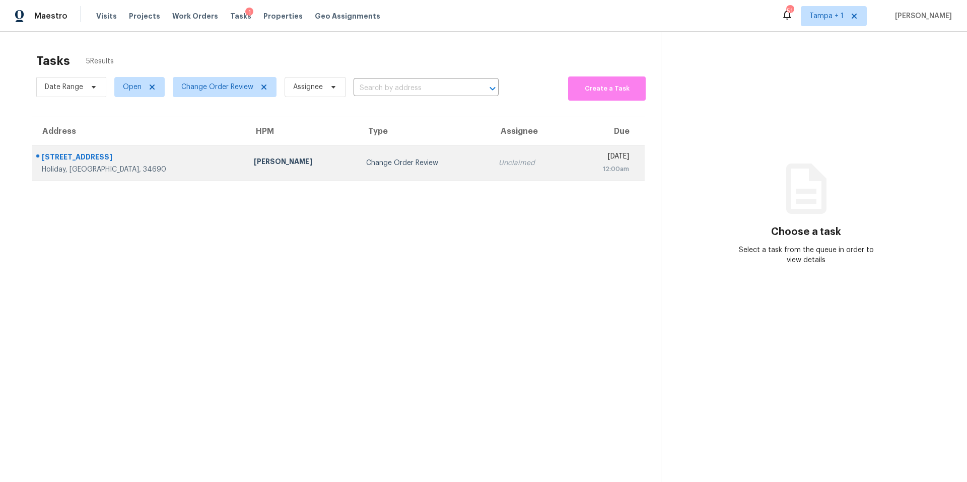
click at [358, 171] on td "Change Order Review" at bounding box center [424, 163] width 132 height 35
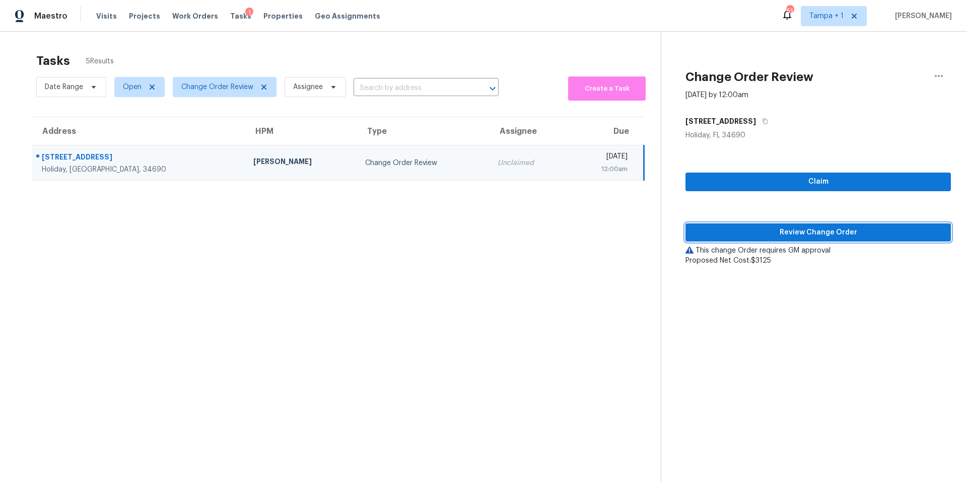
click at [763, 231] on span "Review Change Order" at bounding box center [817, 233] width 249 height 13
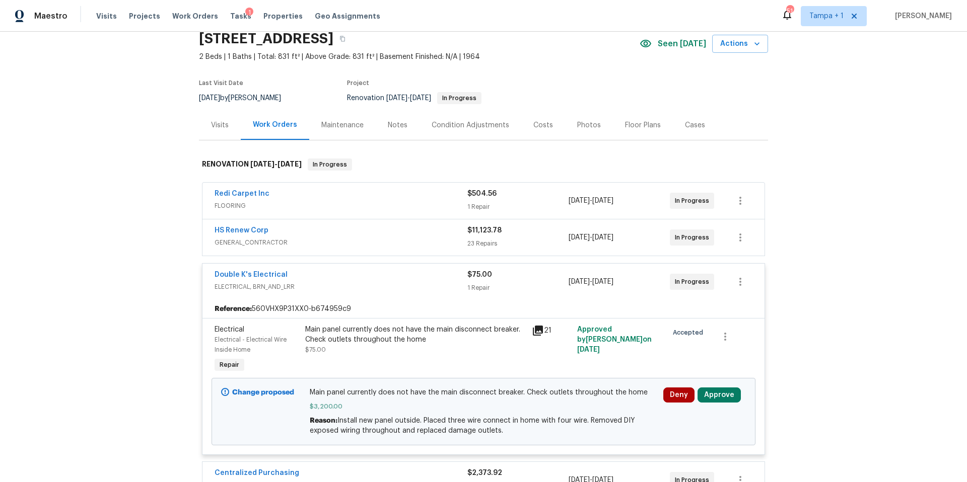
scroll to position [74, 0]
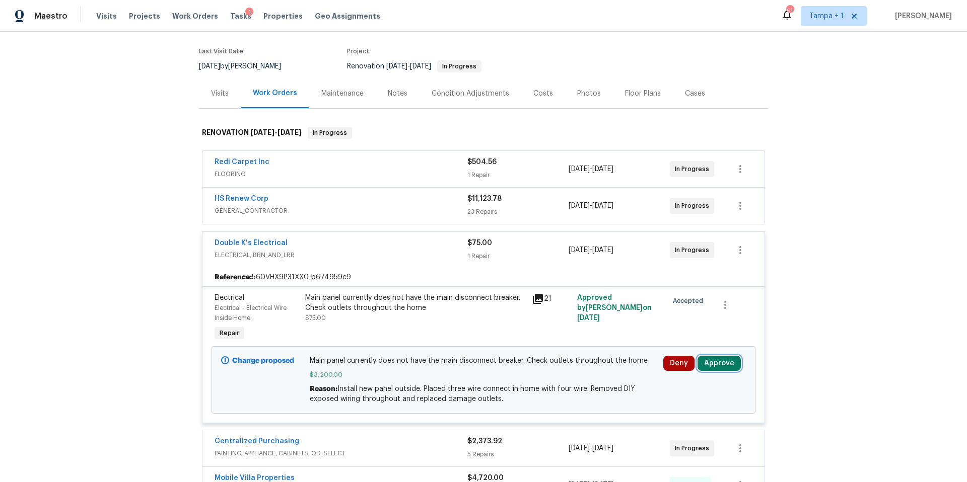
click at [719, 362] on button "Approve" at bounding box center [718, 363] width 43 height 15
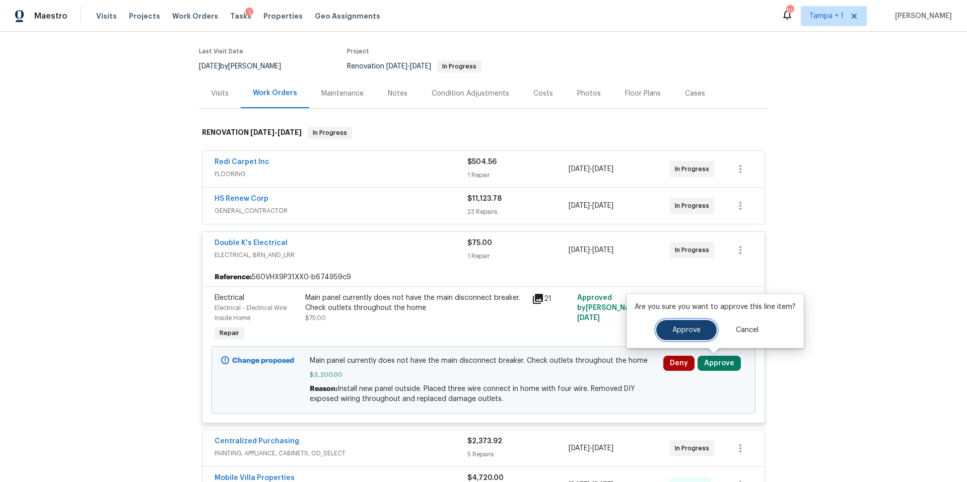
click at [692, 326] on button "Approve" at bounding box center [686, 330] width 60 height 20
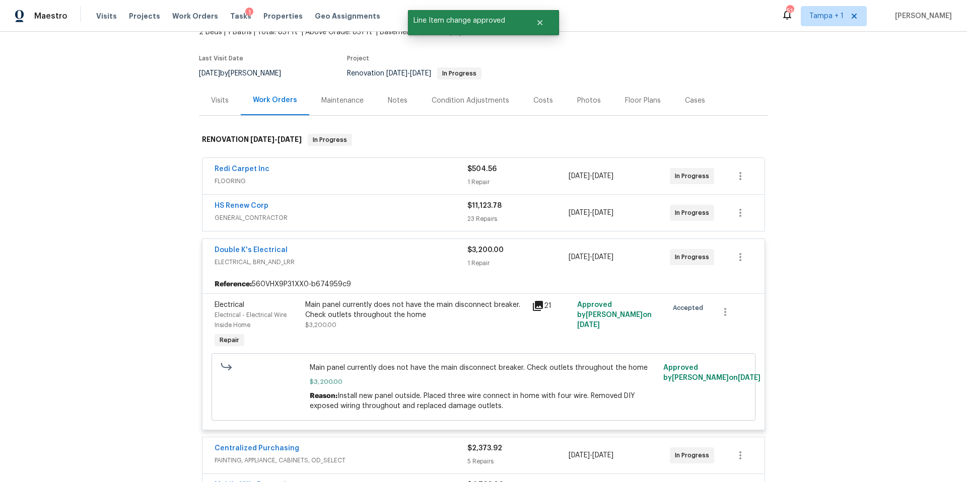
scroll to position [0, 0]
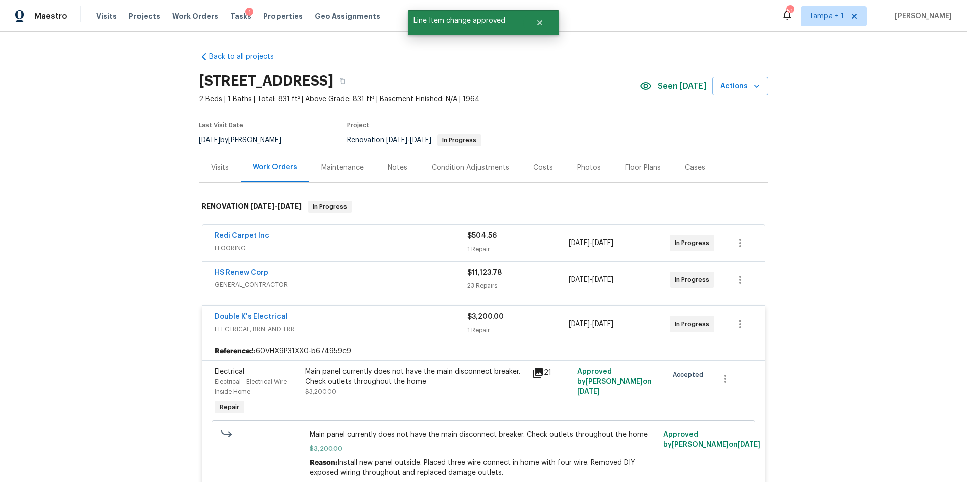
click at [565, 165] on div "Photos" at bounding box center [589, 168] width 48 height 30
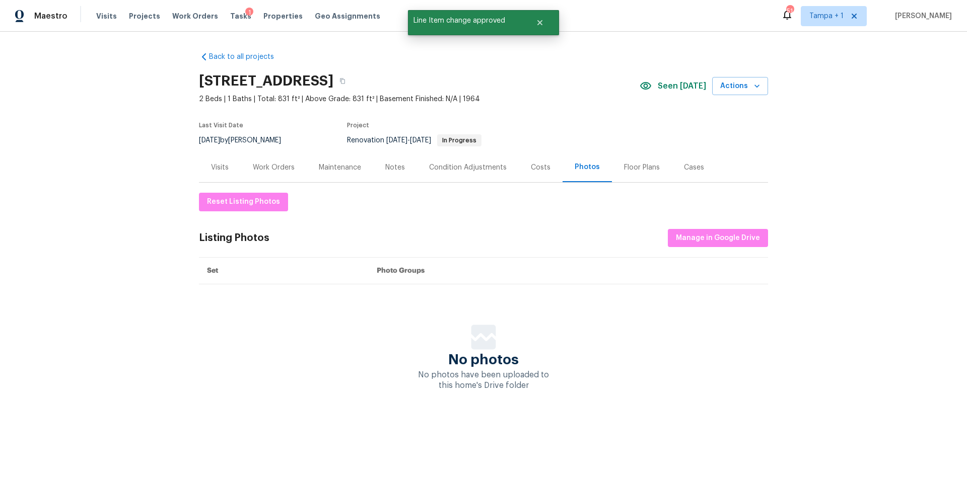
click at [545, 166] on div "Costs" at bounding box center [541, 168] width 44 height 30
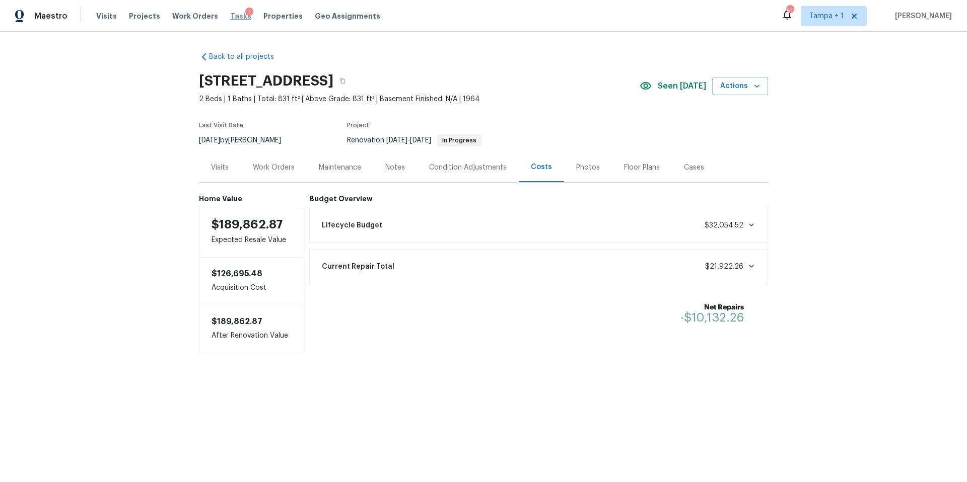
click at [231, 16] on span "Tasks" at bounding box center [240, 16] width 21 height 7
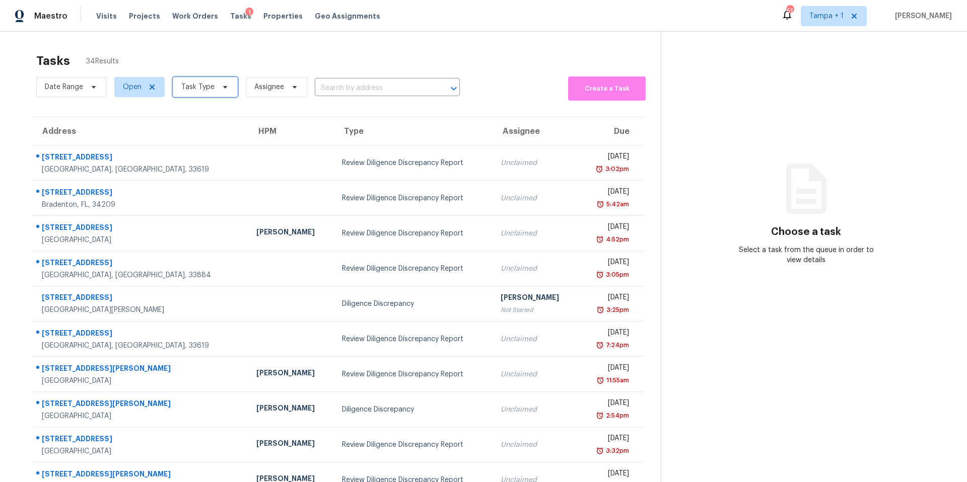
click at [218, 87] on span at bounding box center [223, 87] width 11 height 8
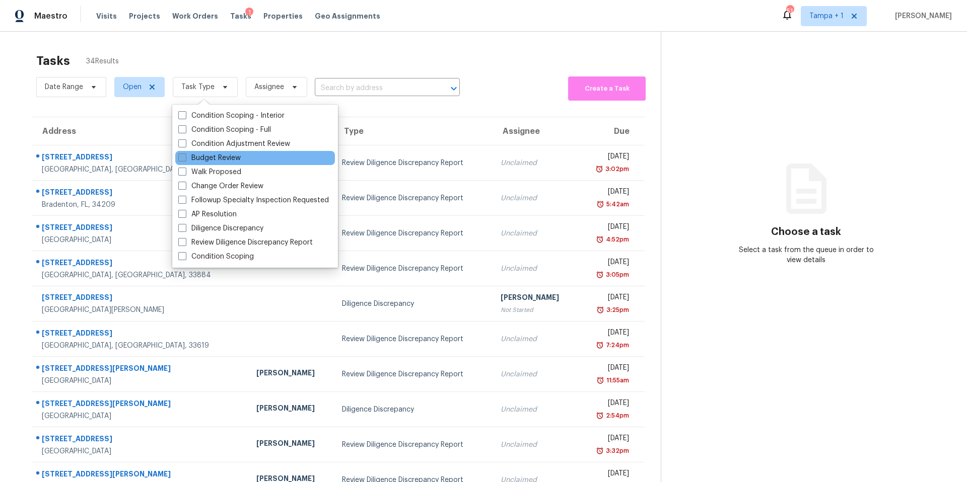
click at [219, 159] on label "Budget Review" at bounding box center [209, 158] width 62 height 10
click at [185, 159] on input "Budget Review" at bounding box center [181, 156] width 7 height 7
checkbox input "true"
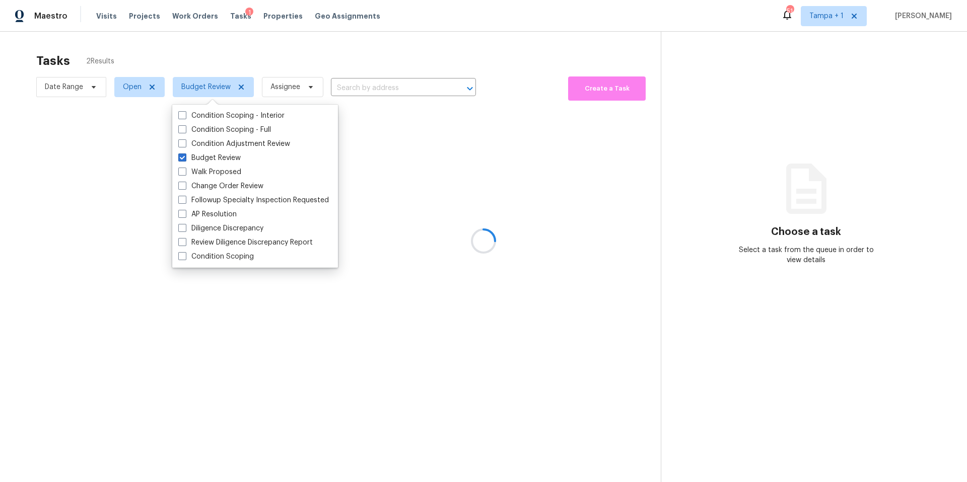
click at [352, 65] on div at bounding box center [483, 241] width 967 height 482
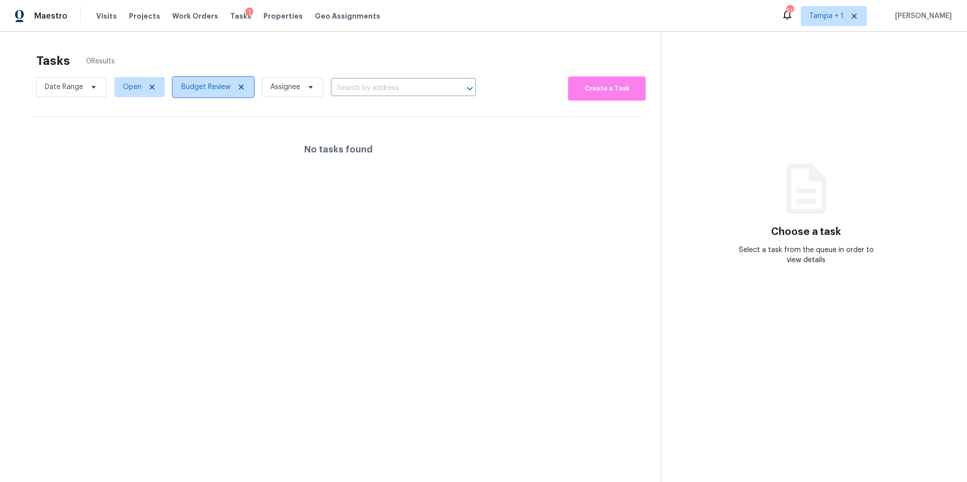
click at [210, 88] on span "Budget Review" at bounding box center [205, 87] width 49 height 10
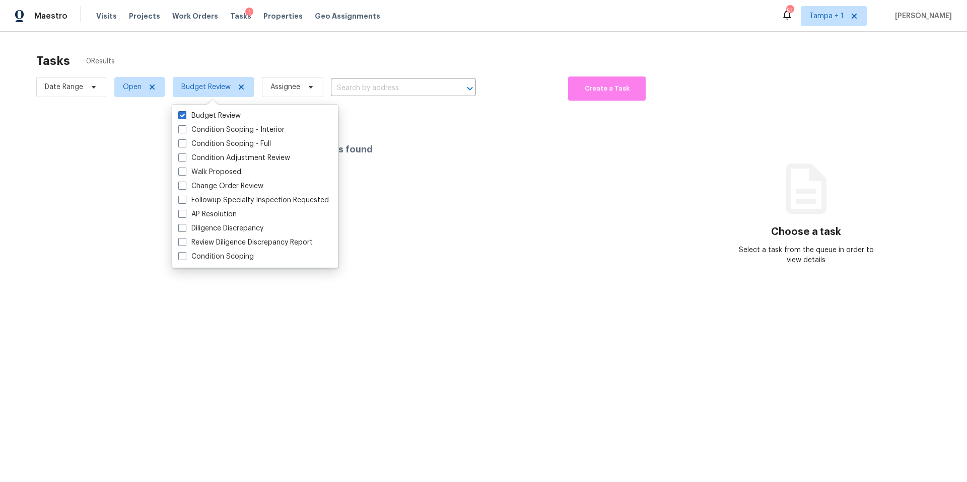
click at [223, 46] on div "Tasks 0 Results Date Range Open Budget Review Assignee ​ Create a Task No tasks…" at bounding box center [483, 273] width 967 height 482
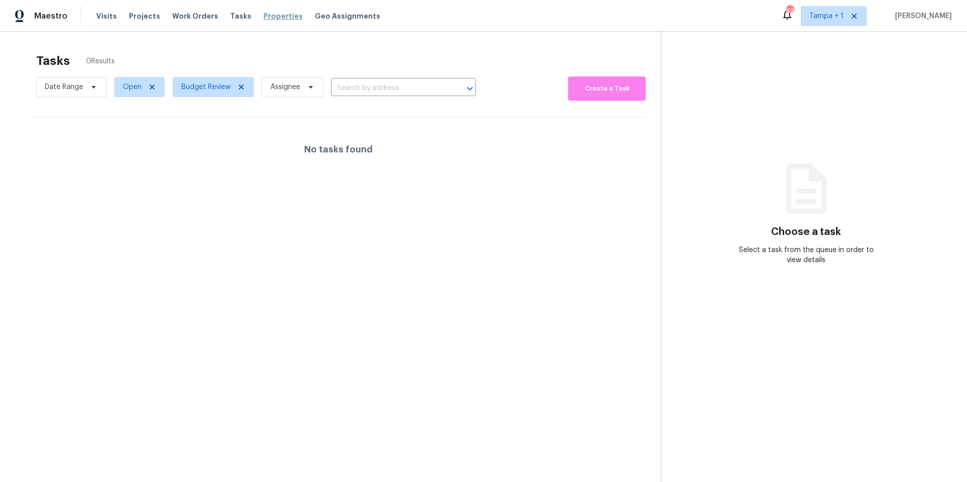
click at [263, 19] on span "Properties" at bounding box center [282, 16] width 39 height 10
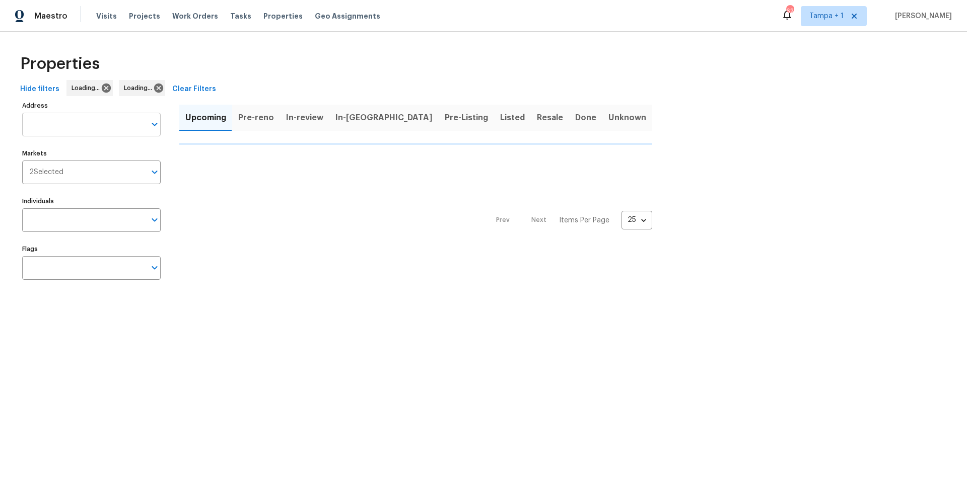
click at [107, 130] on input "Address" at bounding box center [83, 125] width 123 height 24
type input "10"
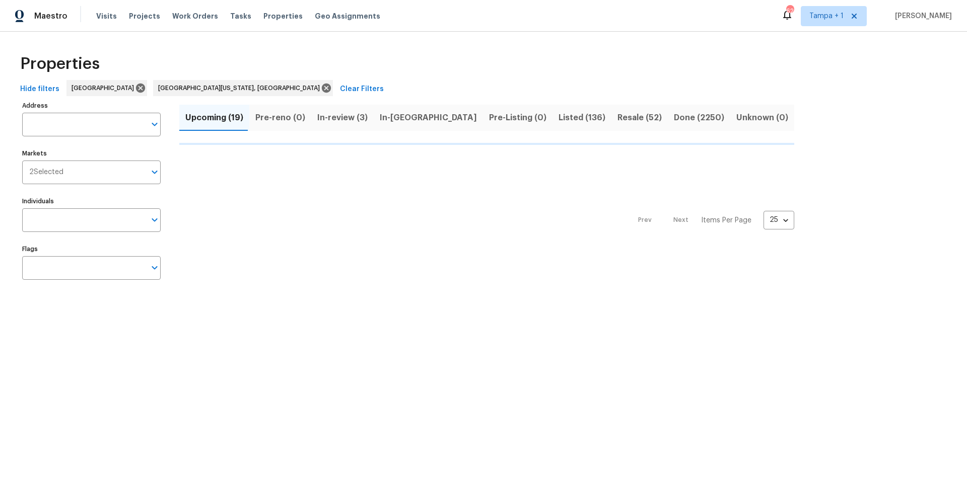
click at [63, 125] on input "Address" at bounding box center [83, 125] width 123 height 24
click at [62, 124] on input "Address" at bounding box center [83, 125] width 123 height 24
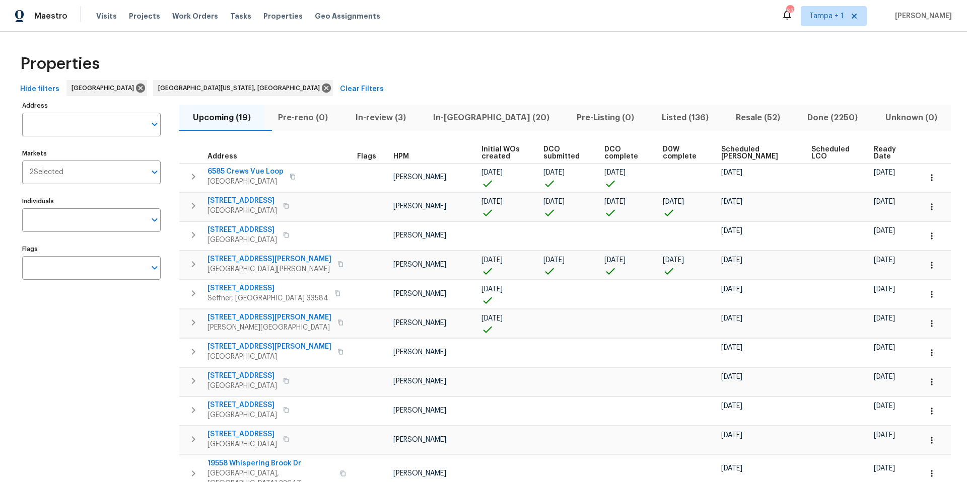
click at [57, 136] on div "Address Address Markets 2 Selected Markets Individuals Individuals Flags Flags" at bounding box center [97, 433] width 151 height 668
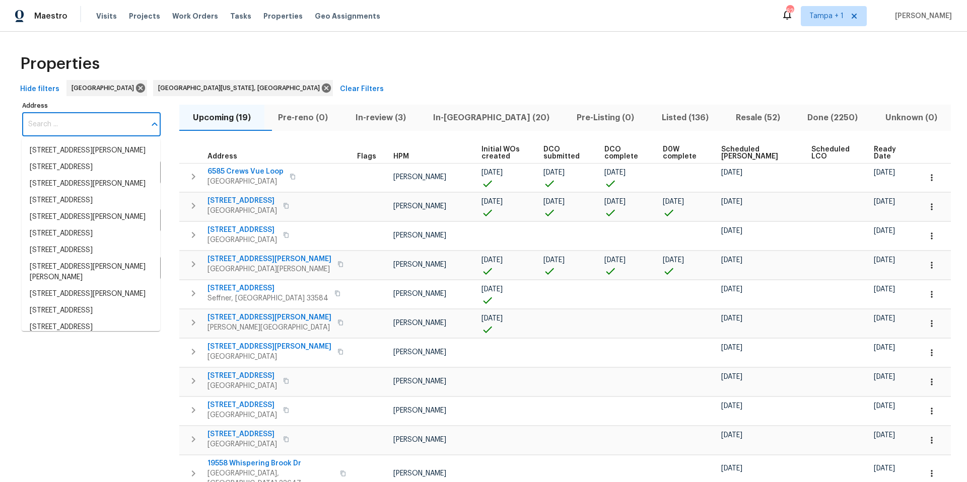
click at [60, 128] on input "Address" at bounding box center [83, 125] width 123 height 24
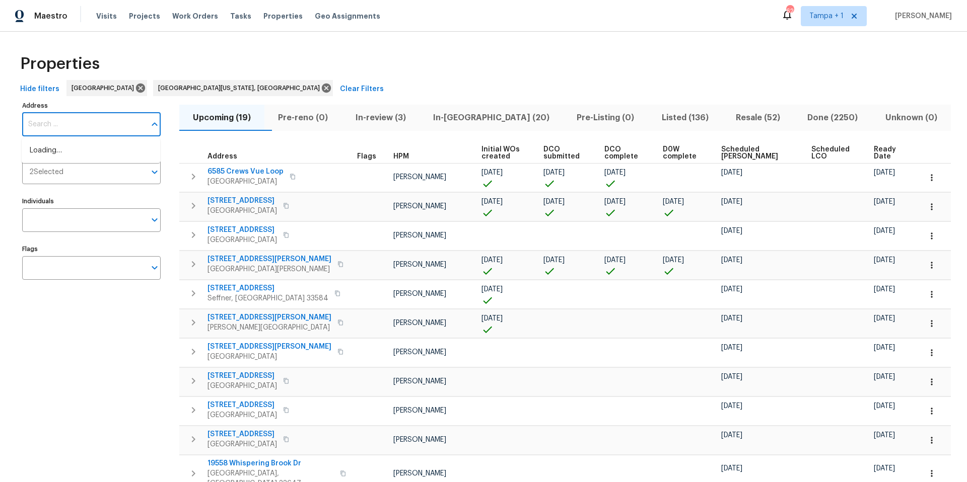
click at [61, 128] on input "Address" at bounding box center [83, 125] width 123 height 24
type input "1034 rose"
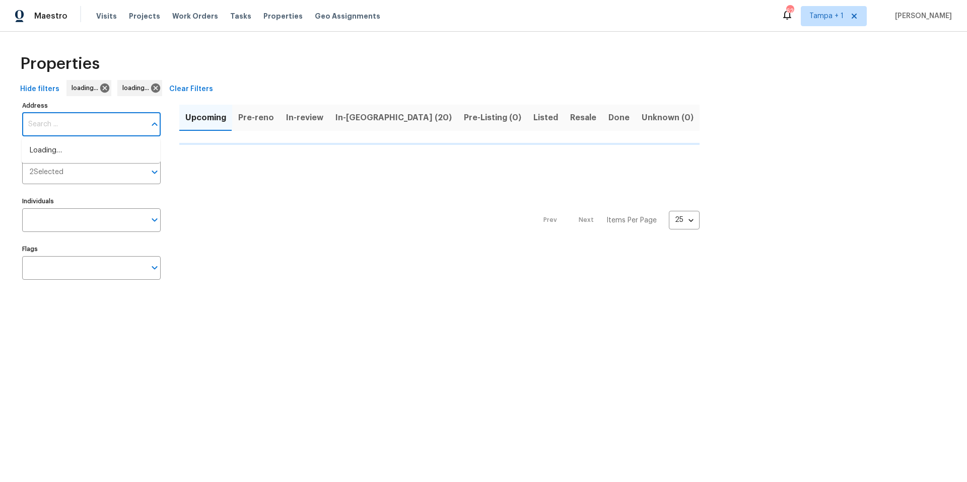
click at [72, 122] on input "Address" at bounding box center [83, 125] width 123 height 24
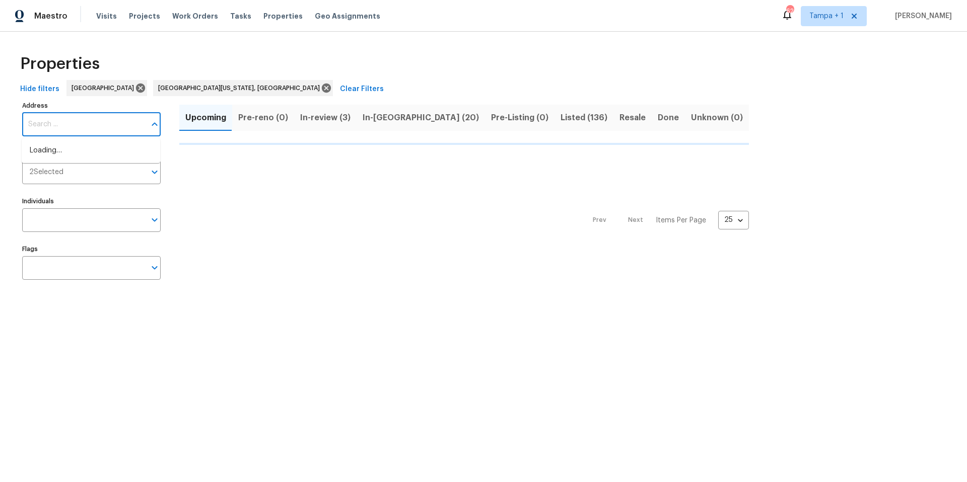
click at [72, 122] on input "Address" at bounding box center [83, 125] width 123 height 24
click at [73, 122] on input "Address" at bounding box center [83, 125] width 123 height 24
type input "10"
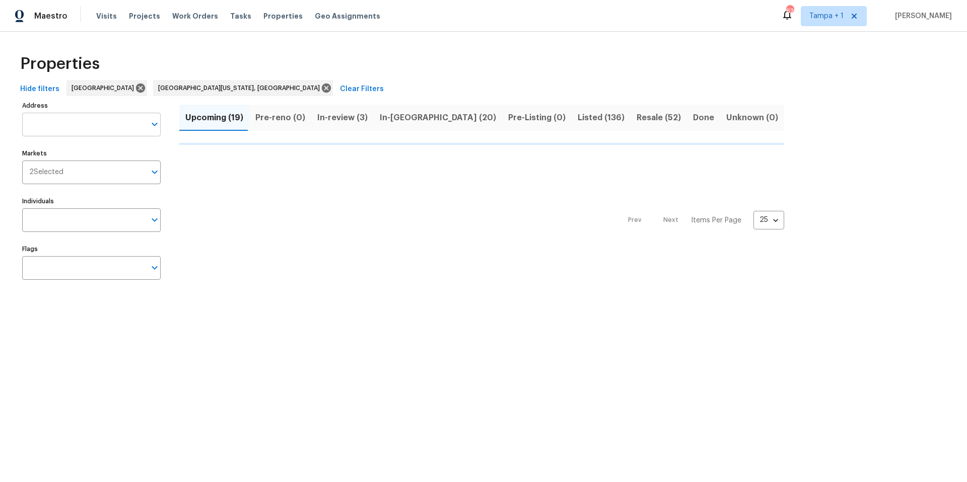
click at [55, 125] on input "Address" at bounding box center [83, 125] width 123 height 24
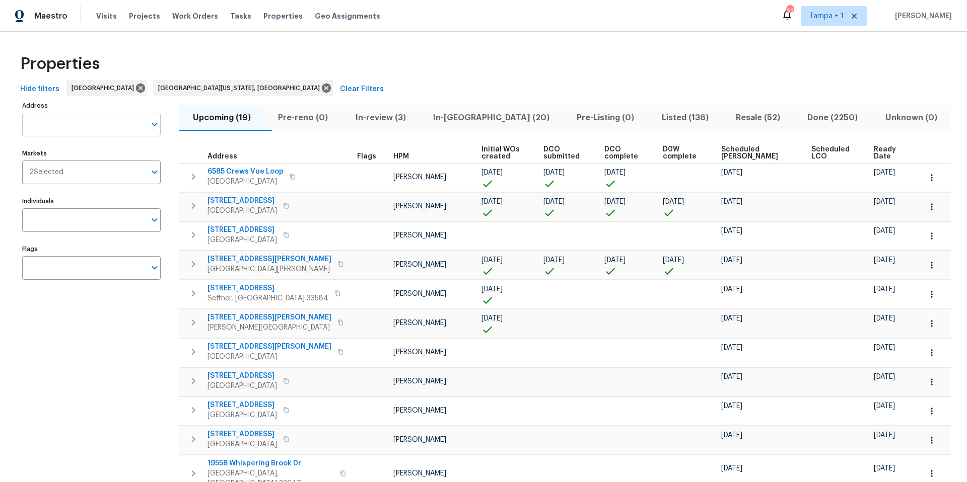
click at [56, 124] on input "Address" at bounding box center [83, 125] width 123 height 24
type input "1034 r"
click at [654, 122] on span "Listed (136)" at bounding box center [685, 118] width 62 height 14
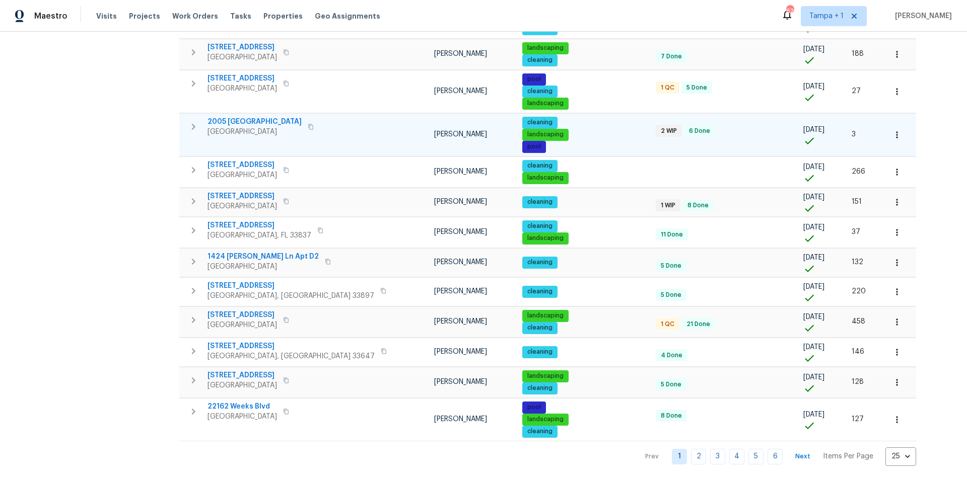
scroll to position [563, 0]
click at [826, 452] on body "Maestro Visits Projects Work Orders Tasks Properties Geo Assignments 62 Tampa +…" at bounding box center [483, 241] width 967 height 482
click at [825, 452] on li "100" at bounding box center [819, 455] width 47 height 30
type input "100"
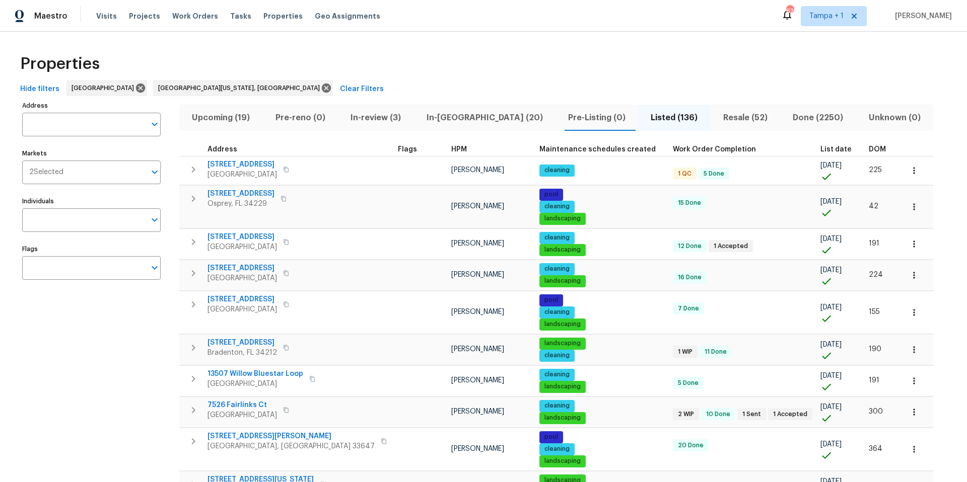
click at [717, 116] on span "Resale (52)" at bounding box center [745, 118] width 57 height 14
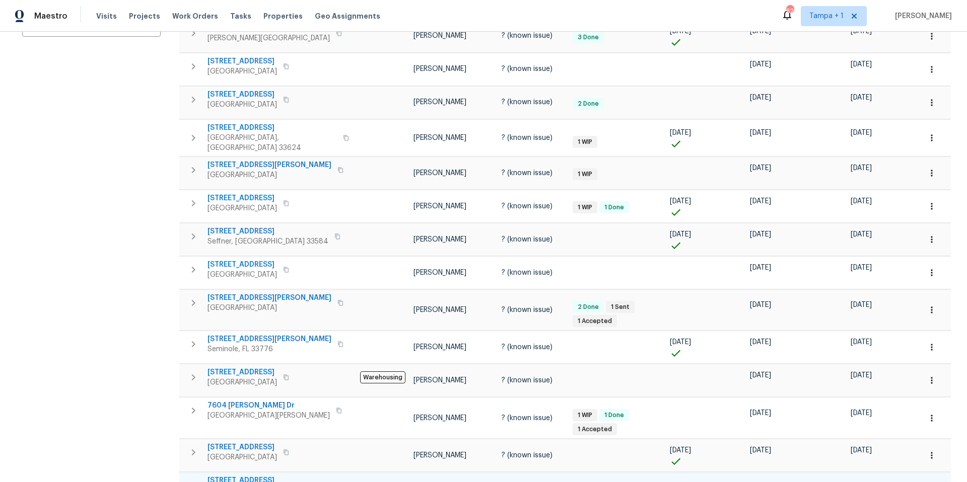
scroll to position [241, 0]
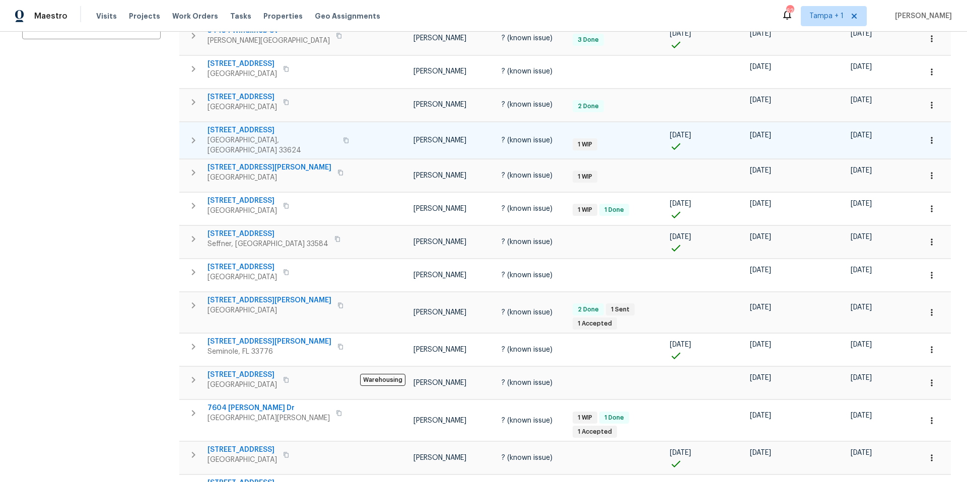
click at [236, 126] on span "10344 Rosemount Dr" at bounding box center [271, 130] width 129 height 10
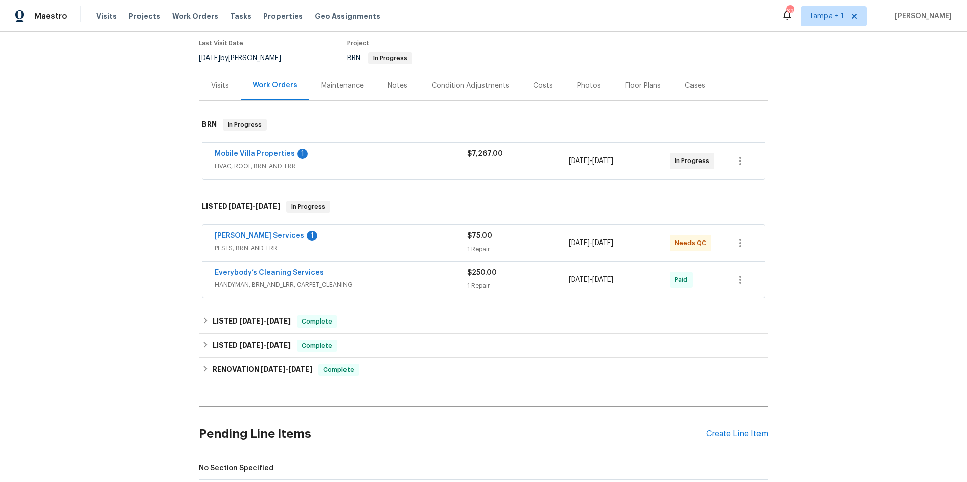
scroll to position [80, 0]
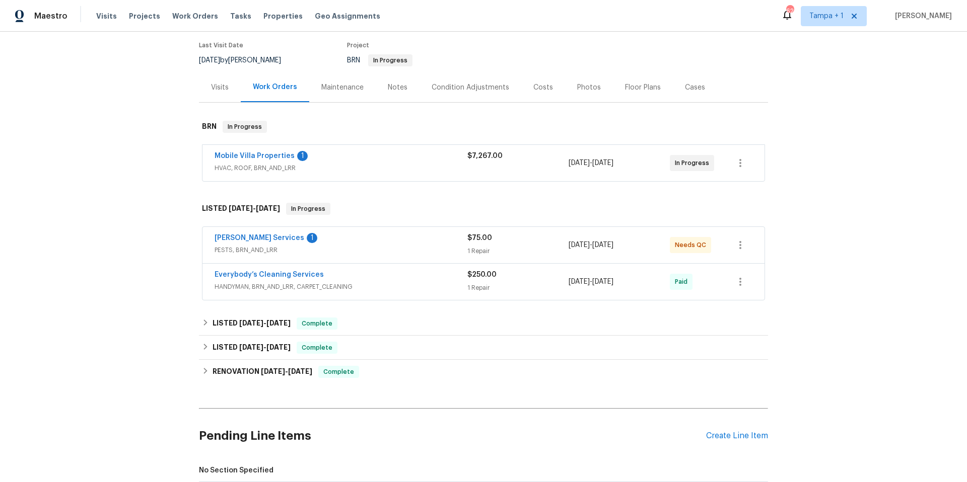
click at [375, 243] on div "Massey Services 1" at bounding box center [341, 239] width 253 height 12
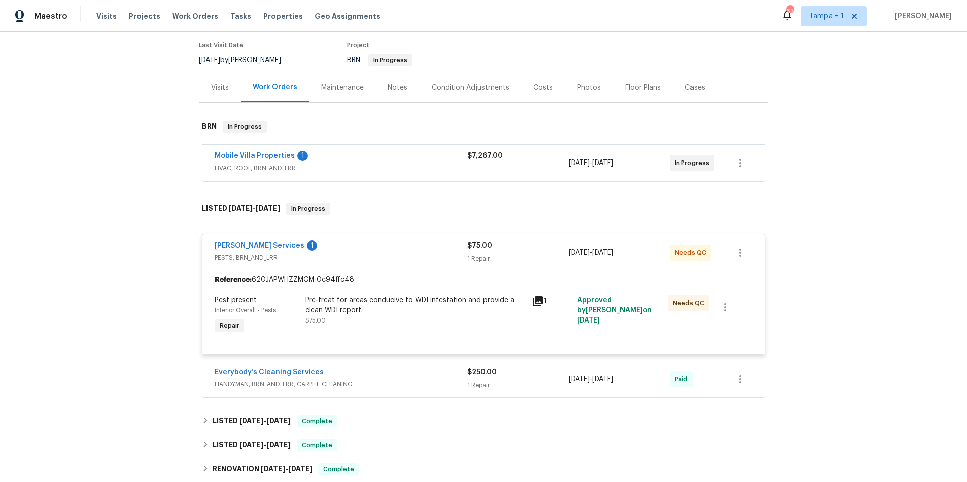
click at [384, 161] on div "Mobile Villa Properties 1" at bounding box center [341, 157] width 253 height 12
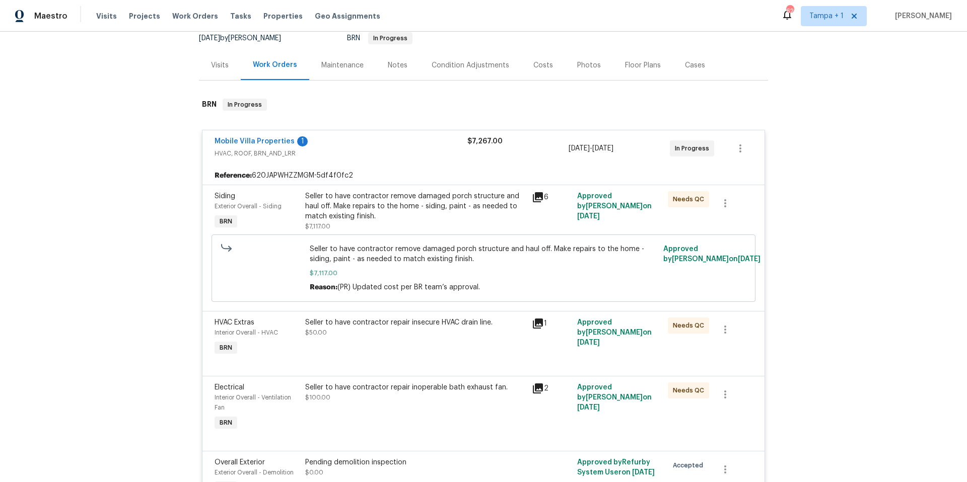
scroll to position [88, 0]
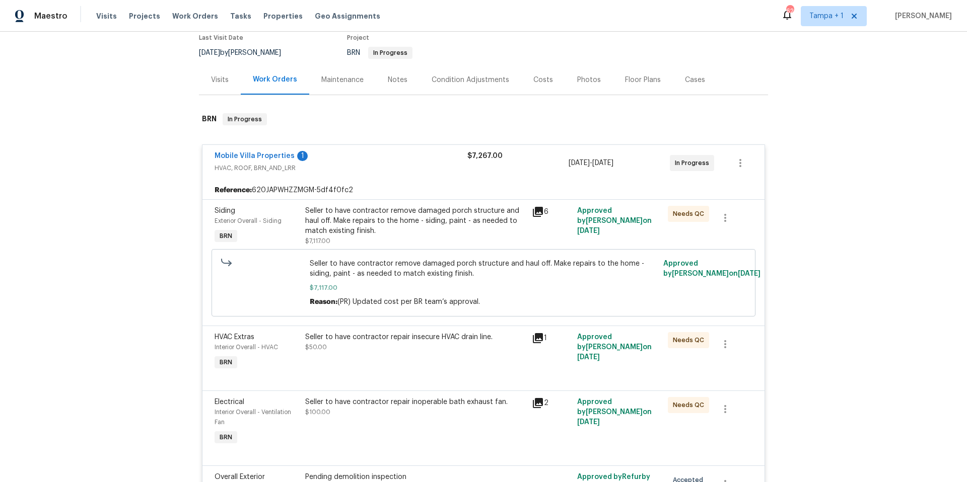
click at [408, 230] on div "Seller to have contractor remove damaged porch structure and haul off. Make rep…" at bounding box center [415, 221] width 221 height 30
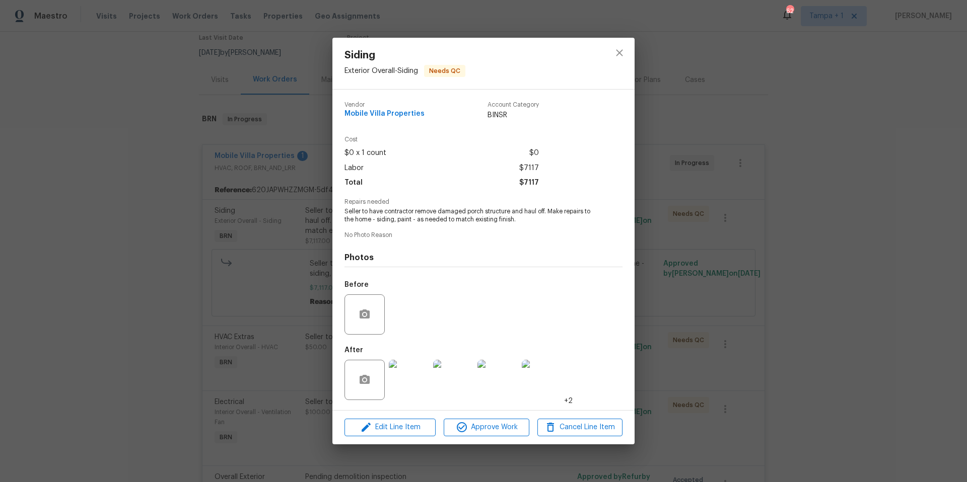
click at [411, 375] on img at bounding box center [409, 380] width 40 height 40
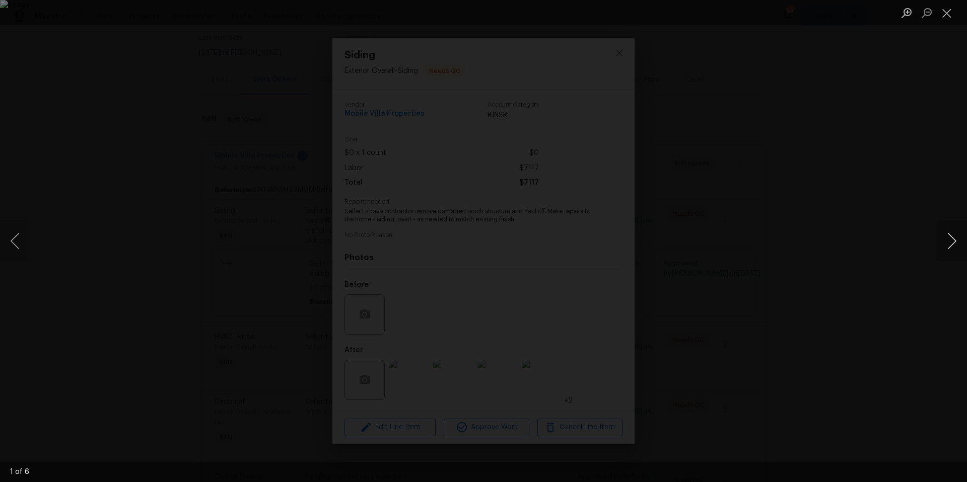
click at [947, 239] on button "Next image" at bounding box center [952, 241] width 30 height 40
click at [16, 240] on button "Previous image" at bounding box center [15, 241] width 30 height 40
click at [935, 239] on div "Lightbox" at bounding box center [483, 241] width 967 height 482
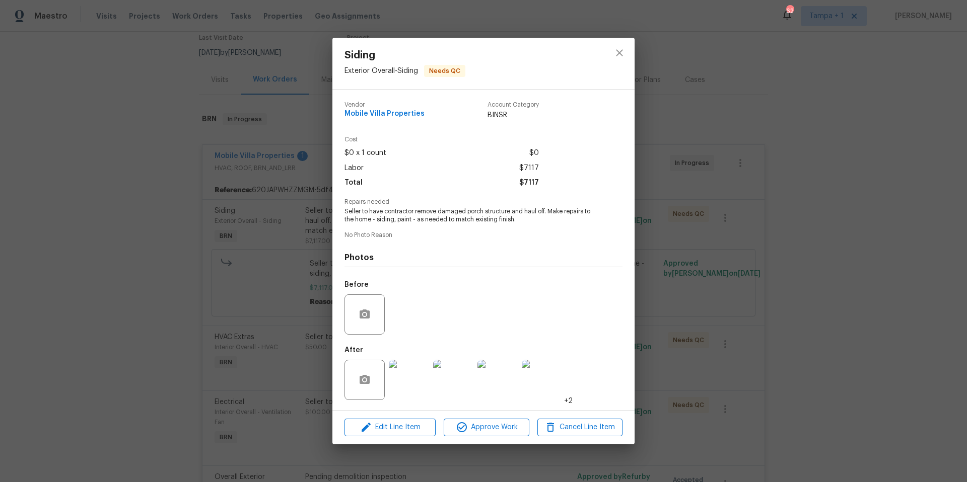
click at [944, 240] on div "Siding Exterior Overall - Siding Needs QC Vendor Mobile Villa Properties Accoun…" at bounding box center [483, 241] width 967 height 482
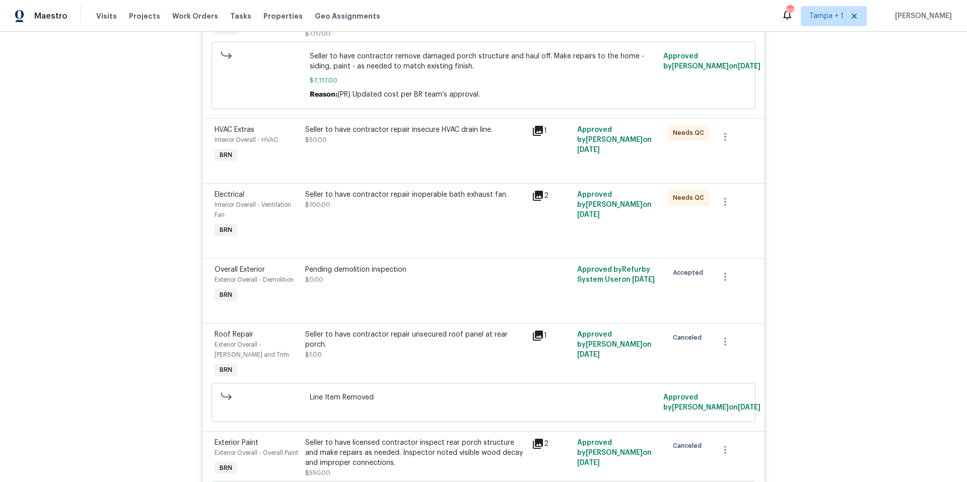
scroll to position [429, 0]
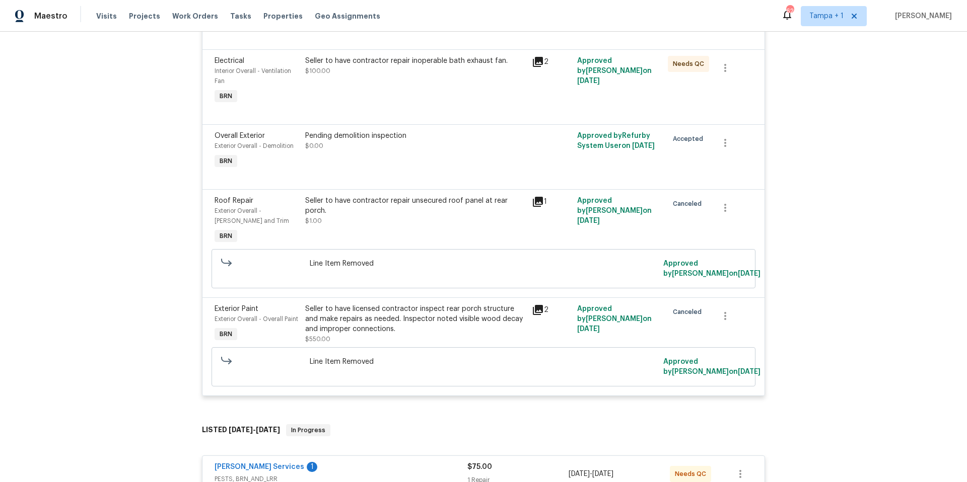
click at [435, 313] on div "Seller to have licensed contractor inspect rear porch structure and make repair…" at bounding box center [415, 324] width 227 height 46
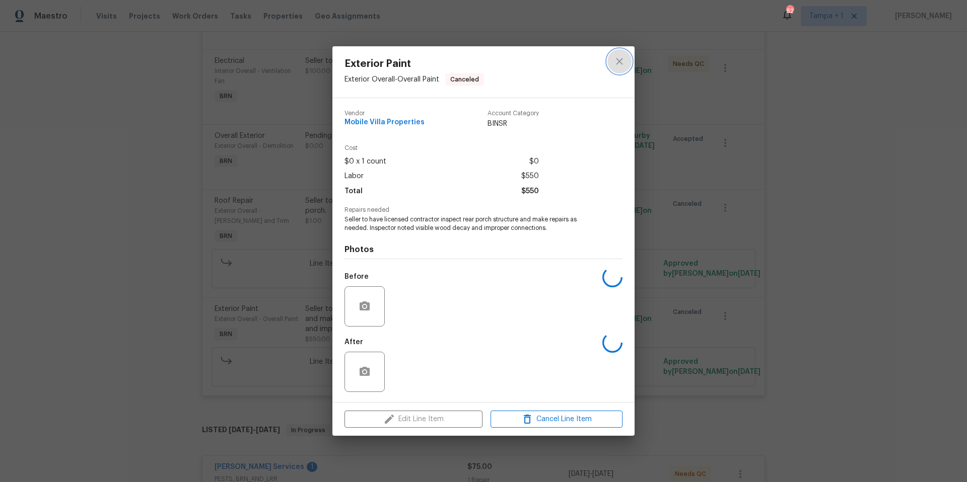
click at [621, 59] on icon "close" at bounding box center [619, 61] width 7 height 7
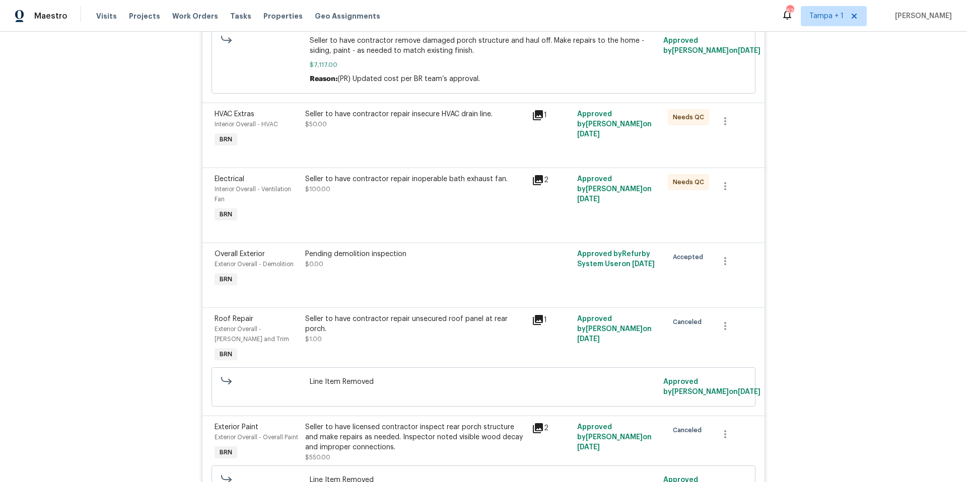
scroll to position [216, 0]
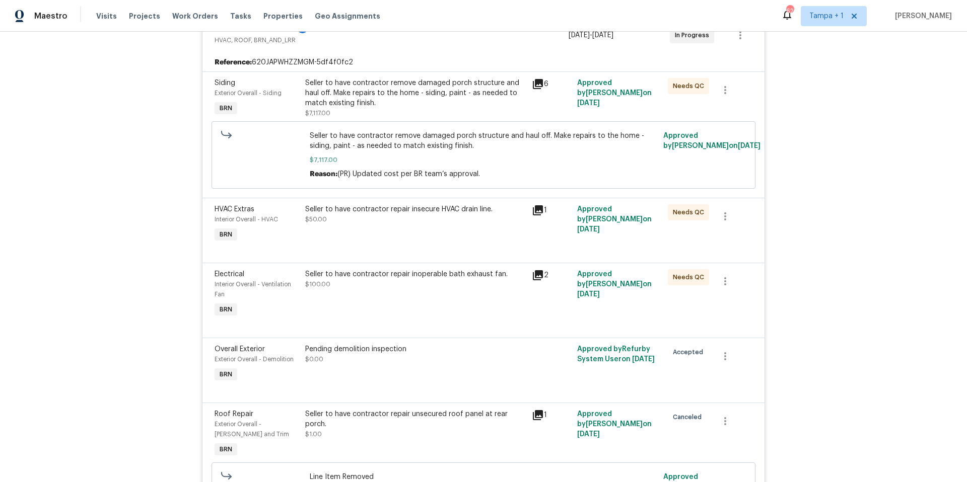
click at [441, 228] on div "Seller to have contractor repair insecure HVAC drain line. $50.00" at bounding box center [415, 224] width 227 height 46
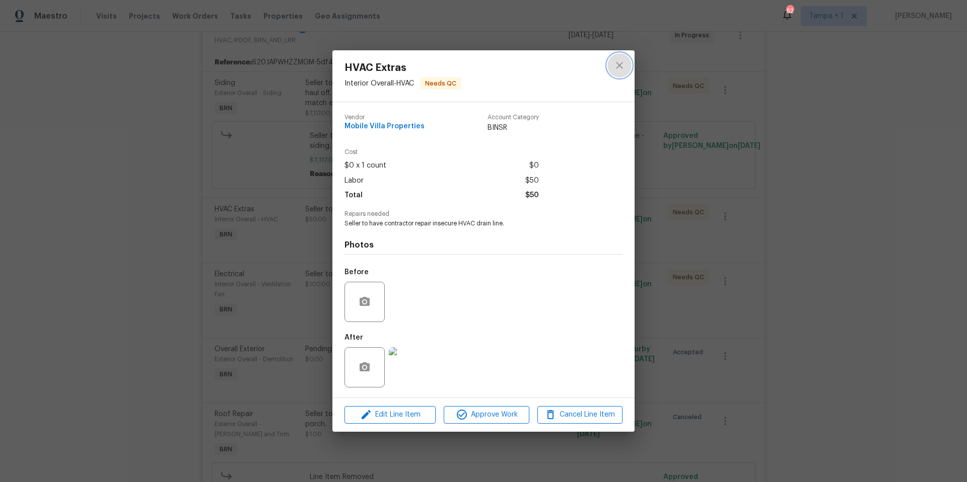
click at [622, 73] on button "close" at bounding box center [619, 65] width 24 height 24
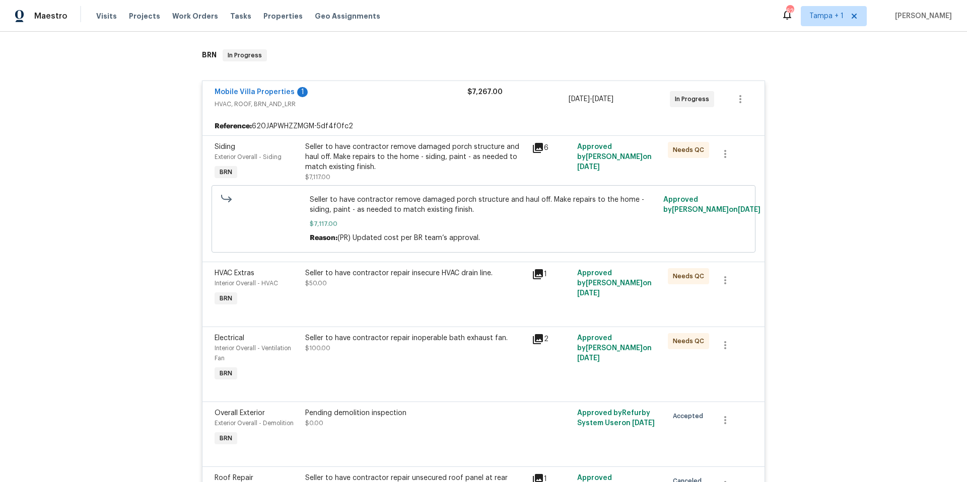
scroll to position [151, 0]
click at [387, 171] on div "Seller to have contractor remove damaged porch structure and haul off. Make rep…" at bounding box center [415, 158] width 221 height 30
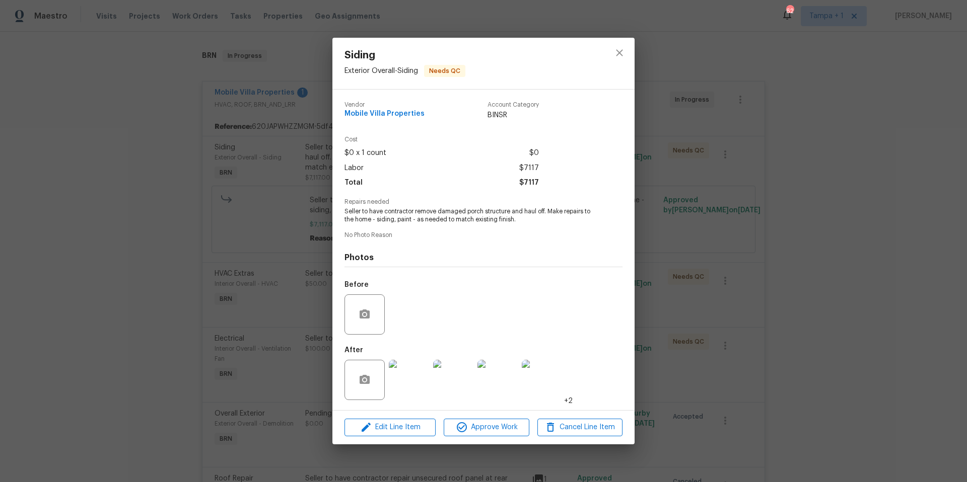
click at [408, 376] on img at bounding box center [409, 380] width 40 height 40
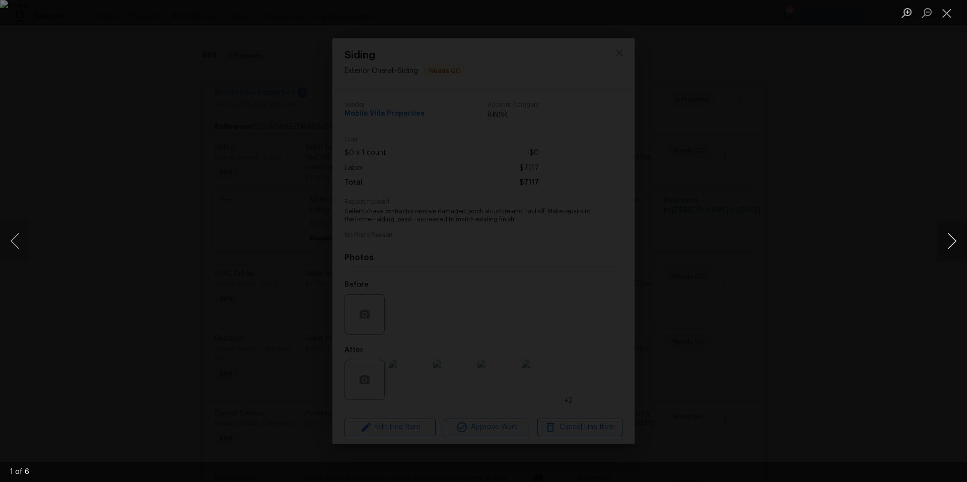
click at [949, 239] on button "Next image" at bounding box center [952, 241] width 30 height 40
click at [948, 239] on button "Next image" at bounding box center [952, 241] width 30 height 40
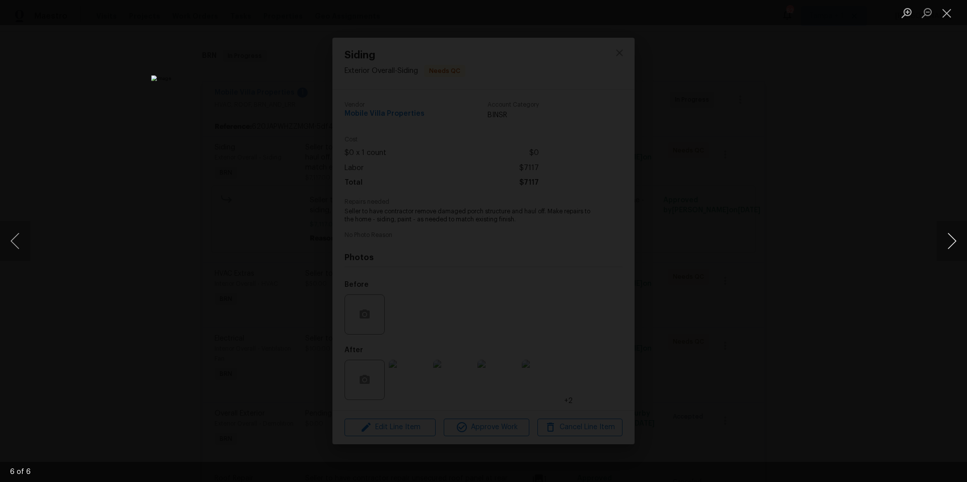
click at [948, 239] on button "Next image" at bounding box center [952, 241] width 30 height 40
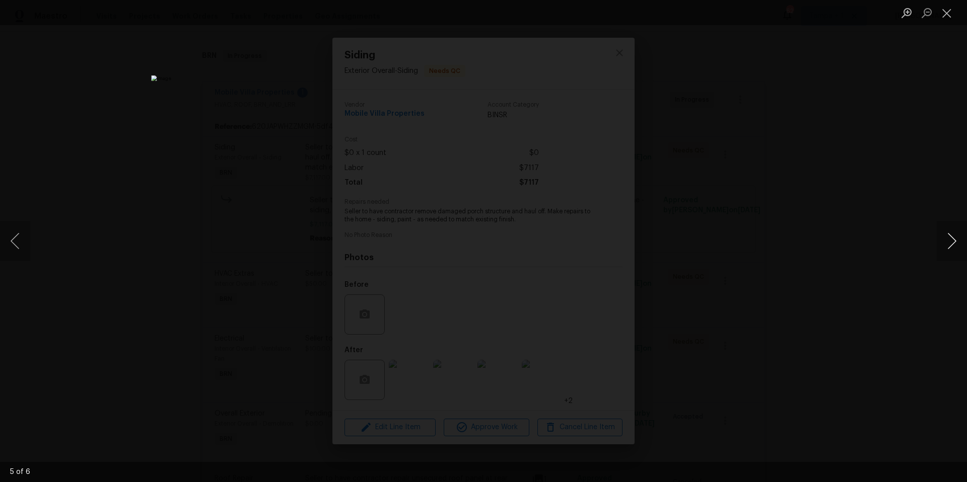
click at [948, 239] on button "Next image" at bounding box center [952, 241] width 30 height 40
click at [952, 240] on button "Next image" at bounding box center [952, 241] width 30 height 40
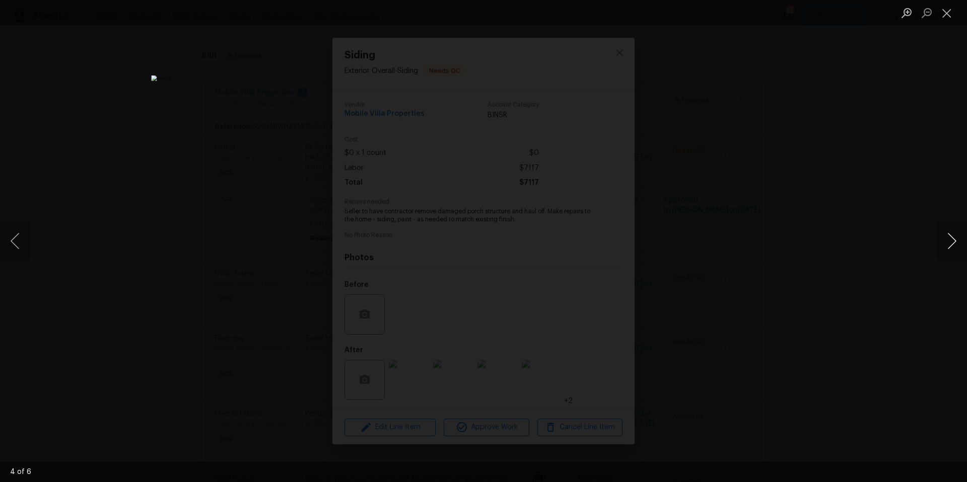
click at [952, 240] on button "Next image" at bounding box center [952, 241] width 30 height 40
